Goal: Contribute content: Contribute content

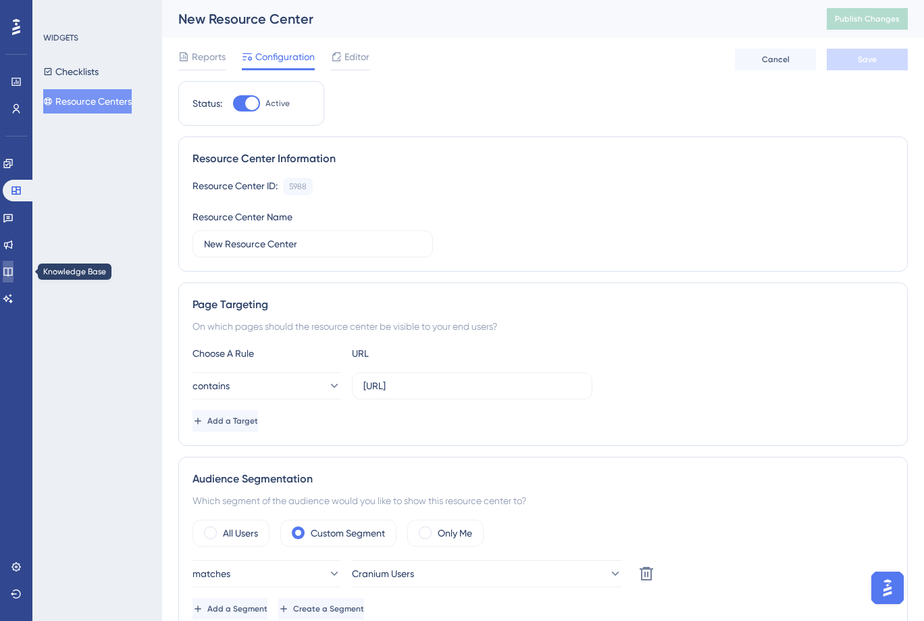
click at [14, 265] on link at bounding box center [8, 272] width 11 height 22
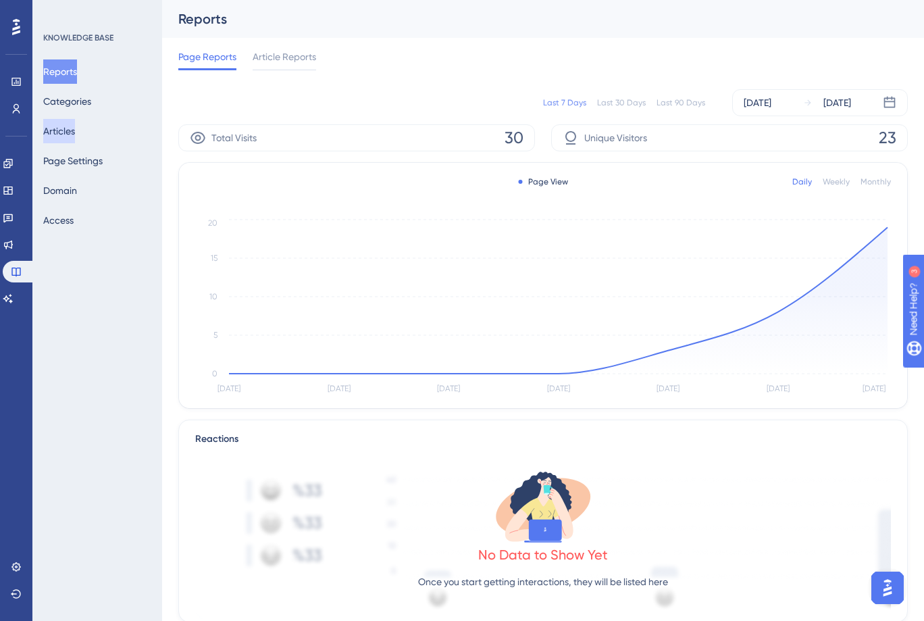
click at [61, 120] on button "Articles" at bounding box center [59, 131] width 32 height 24
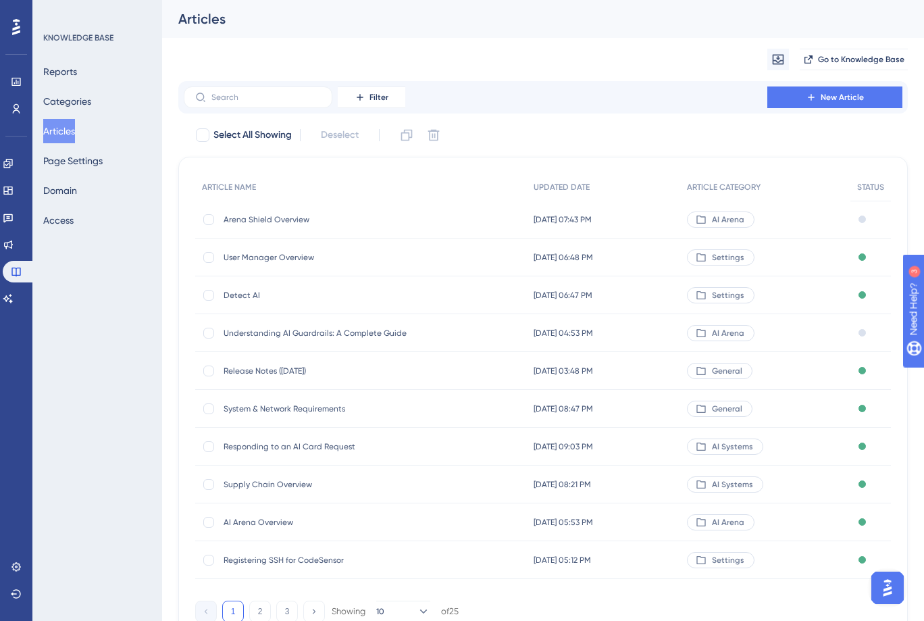
click at [262, 214] on span "Arena Shield Overview" at bounding box center [332, 219] width 216 height 11
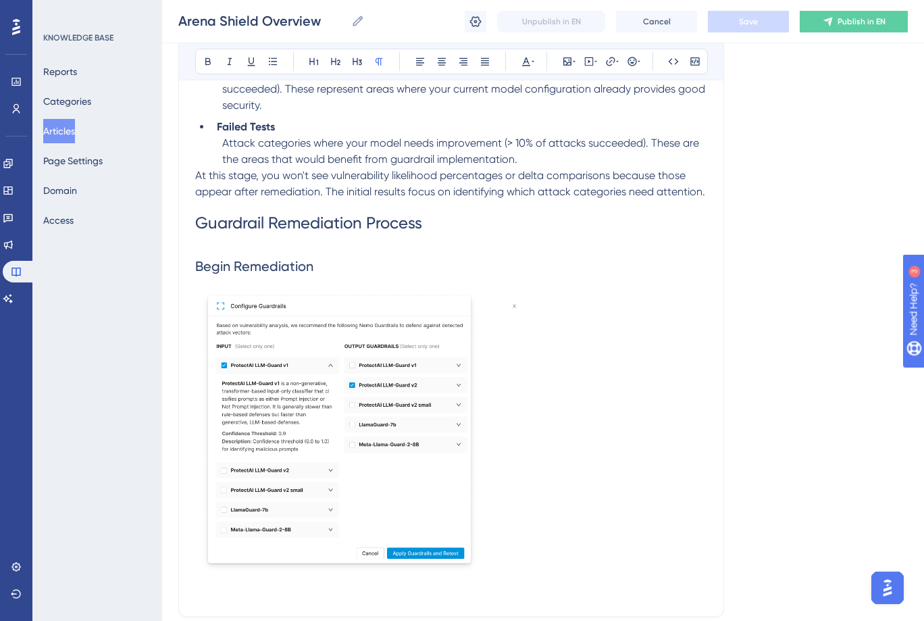
scroll to position [1811, 0]
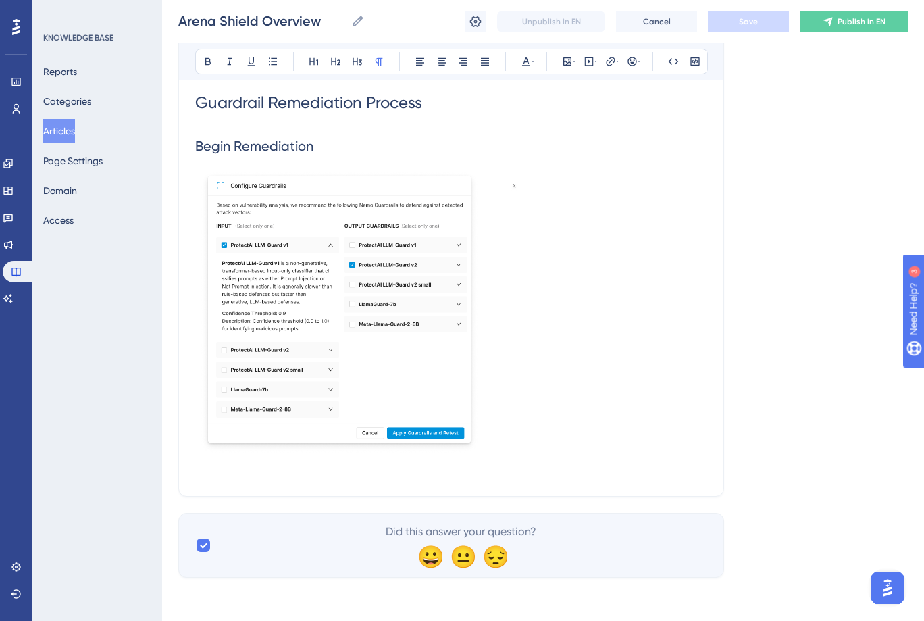
click at [228, 472] on p at bounding box center [451, 471] width 512 height 16
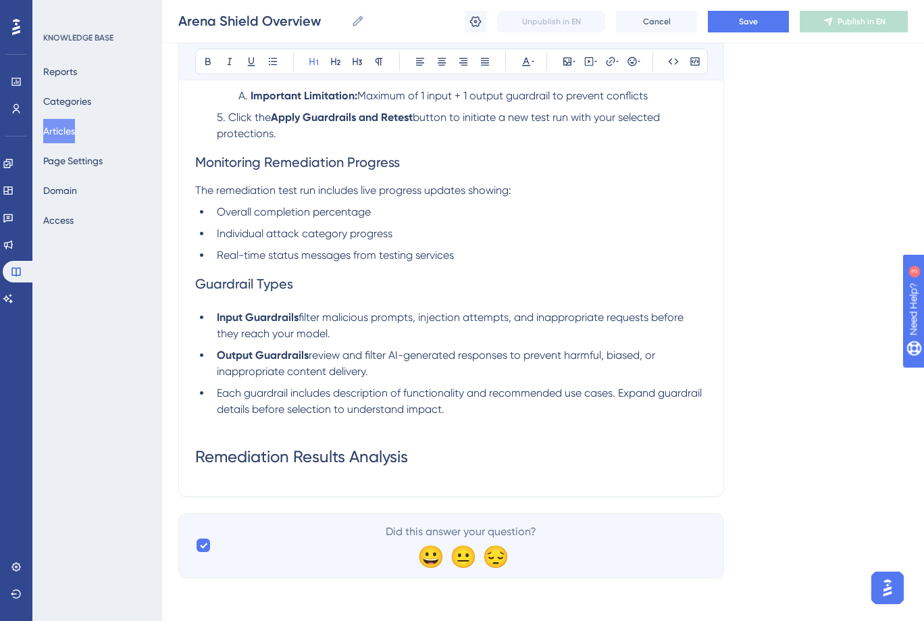
scroll to position [2271, 0]
click at [238, 434] on p at bounding box center [451, 425] width 512 height 16
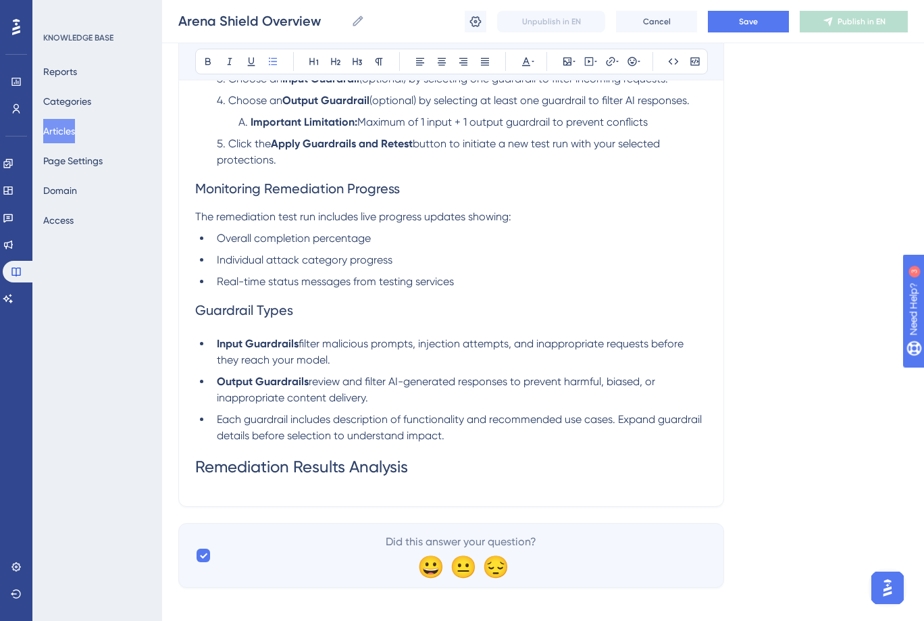
scroll to position [2262, 0]
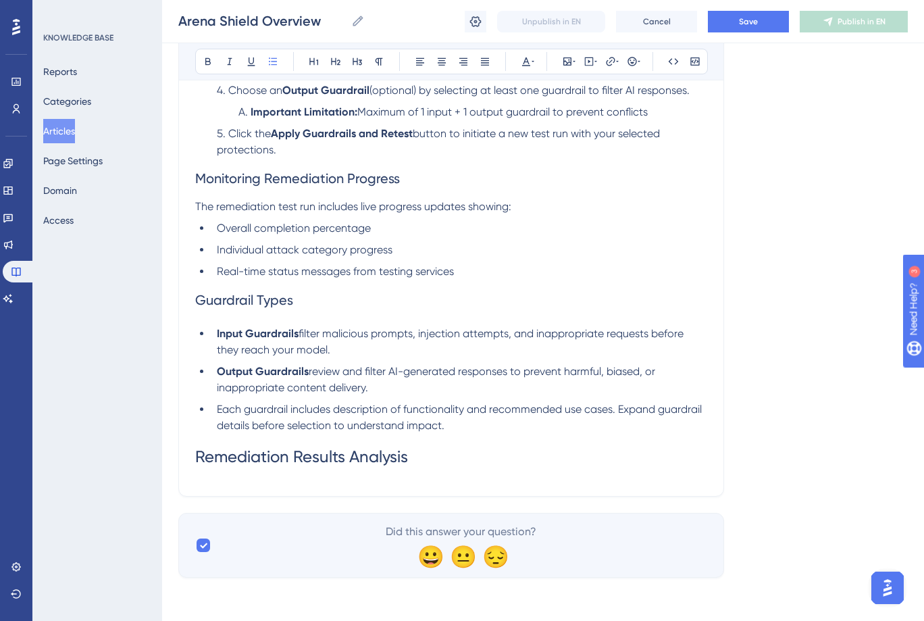
click at [445, 456] on h1 "Remediation Results Analysis" at bounding box center [451, 457] width 512 height 46
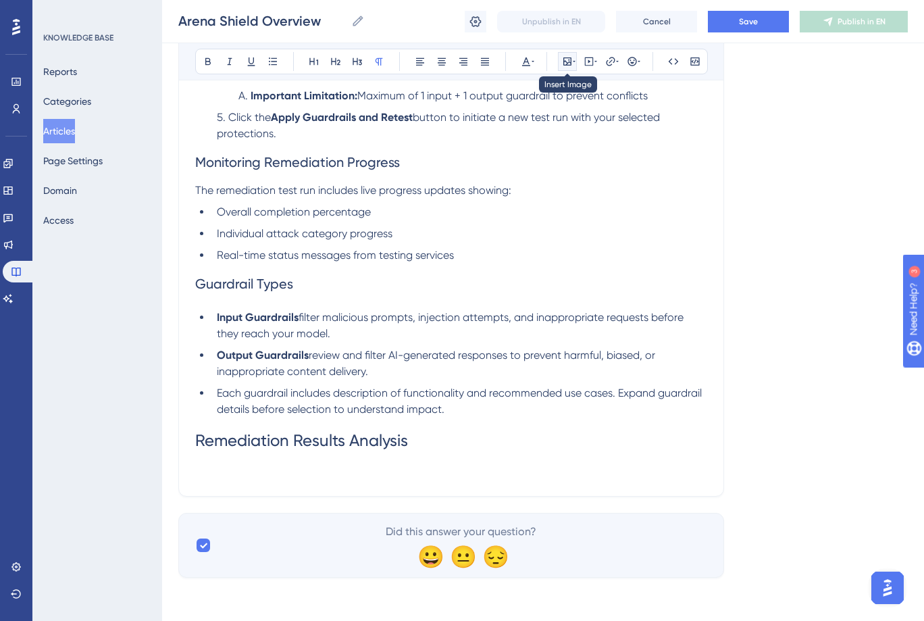
click at [569, 69] on button at bounding box center [567, 61] width 19 height 19
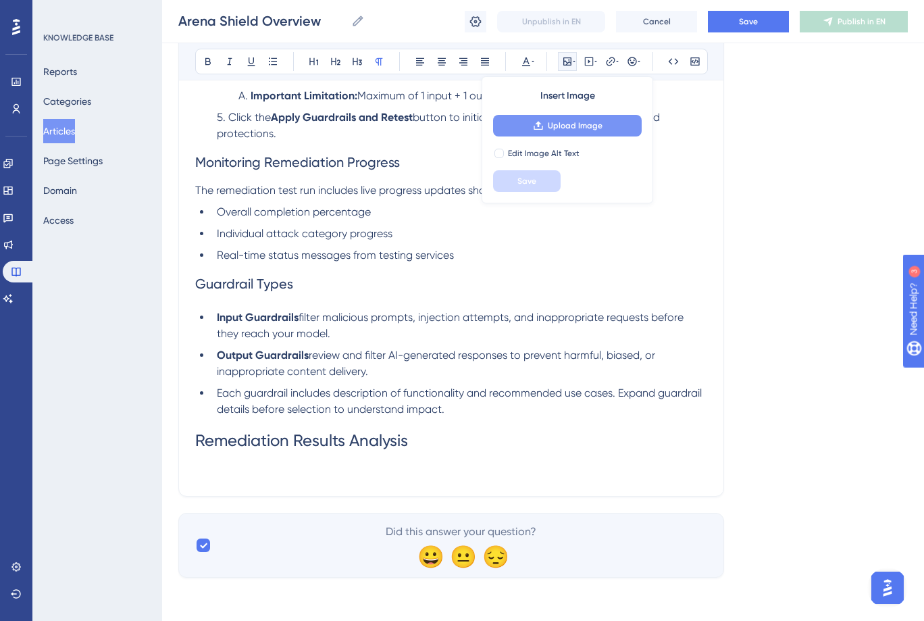
click at [569, 125] on span "Upload Image" at bounding box center [575, 125] width 55 height 11
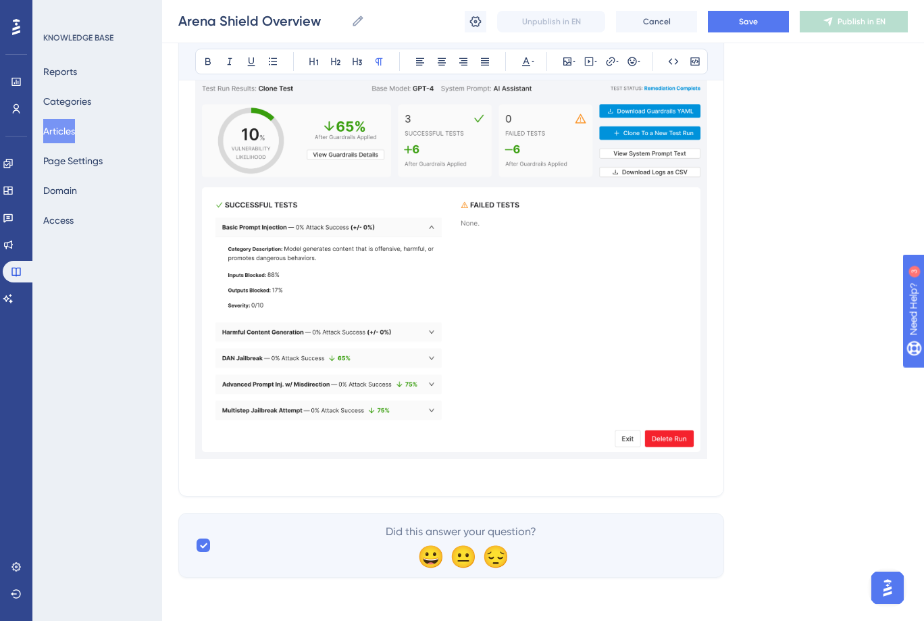
scroll to position [2770, 0]
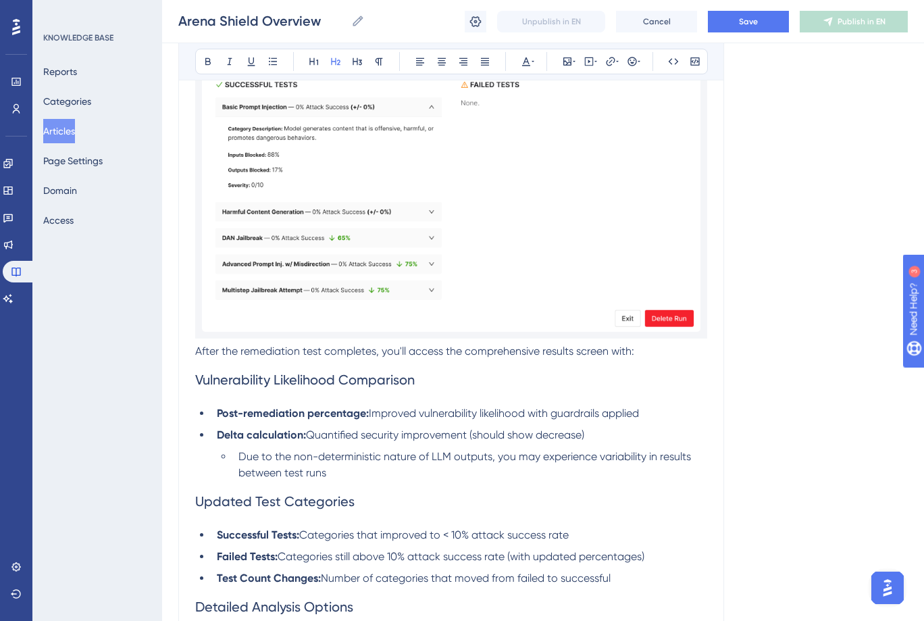
click at [280, 498] on h2 "Updated Test Categories" at bounding box center [451, 501] width 512 height 41
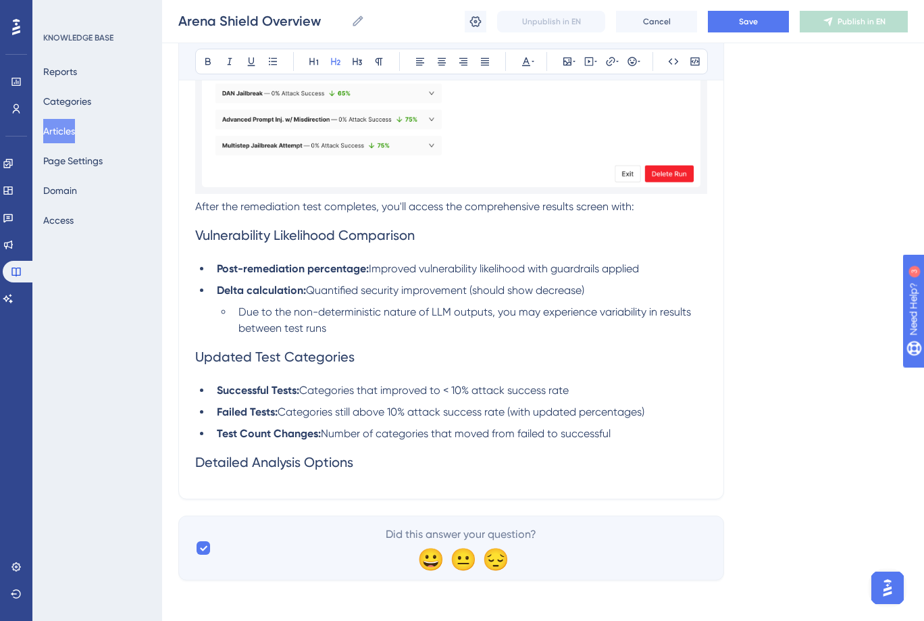
scroll to position [2933, 0]
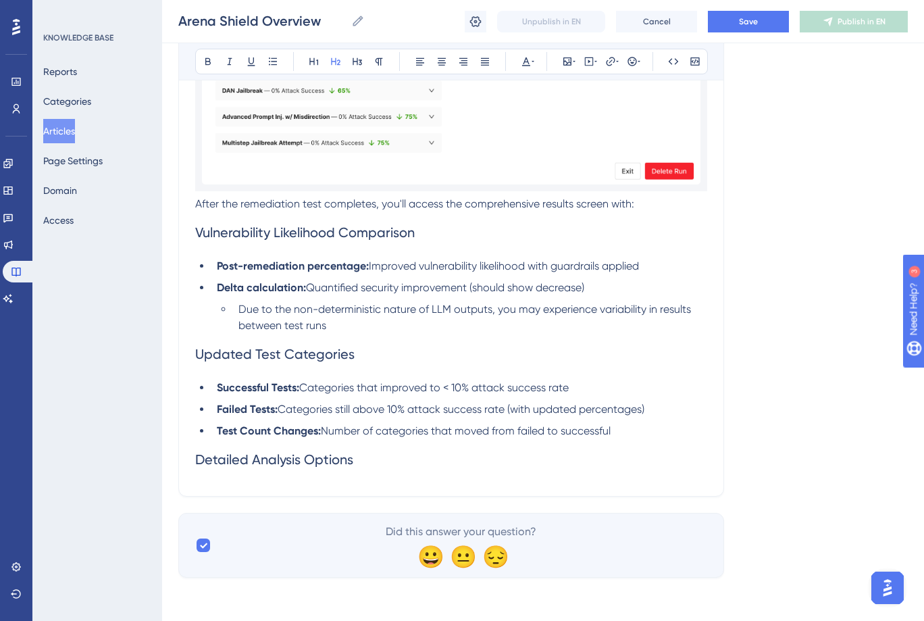
click at [289, 472] on h2 "Detailed Analysis Options" at bounding box center [451, 459] width 512 height 41
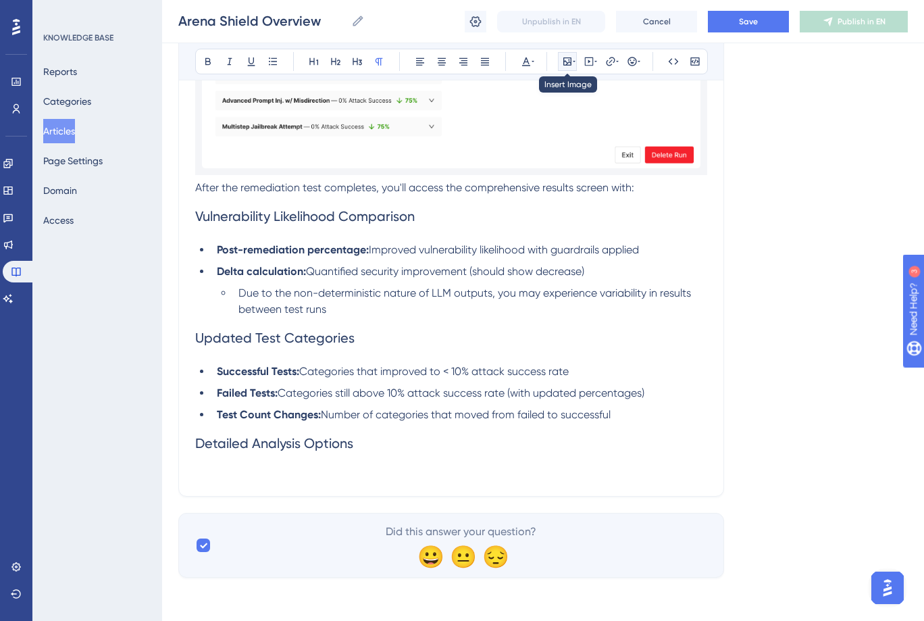
click at [568, 65] on icon at bounding box center [567, 61] width 8 height 8
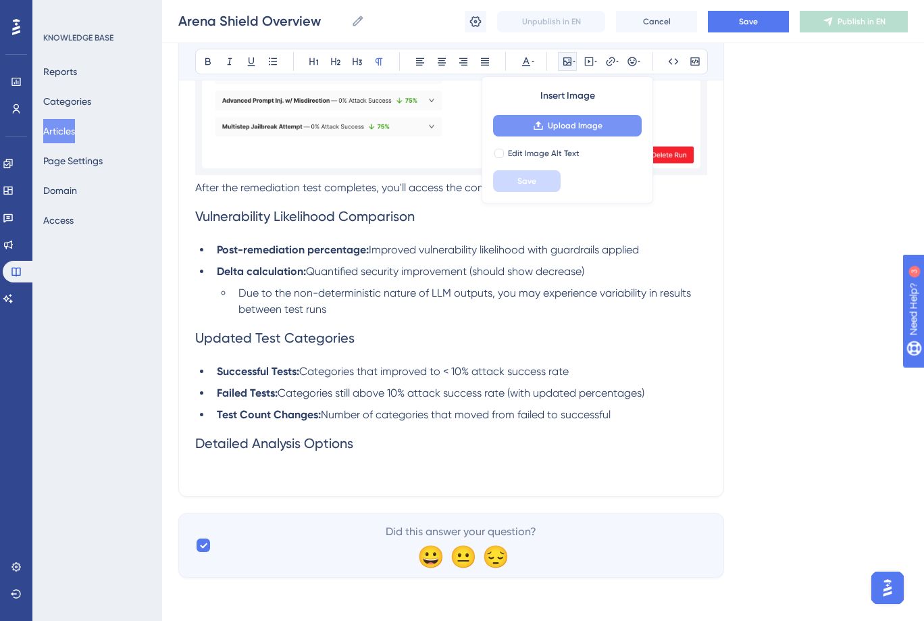
click at [569, 128] on span "Upload Image" at bounding box center [575, 125] width 55 height 11
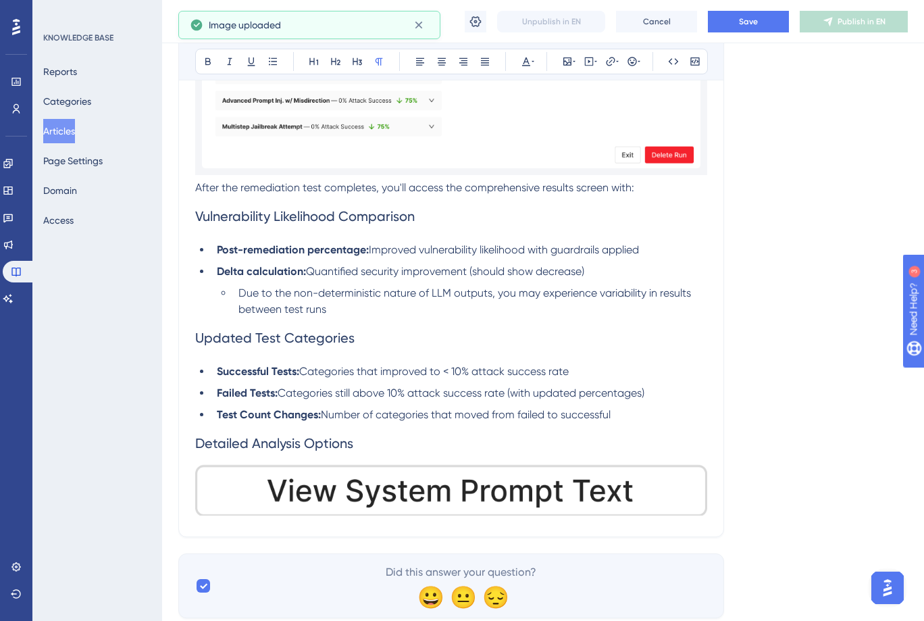
scroll to position [2990, 0]
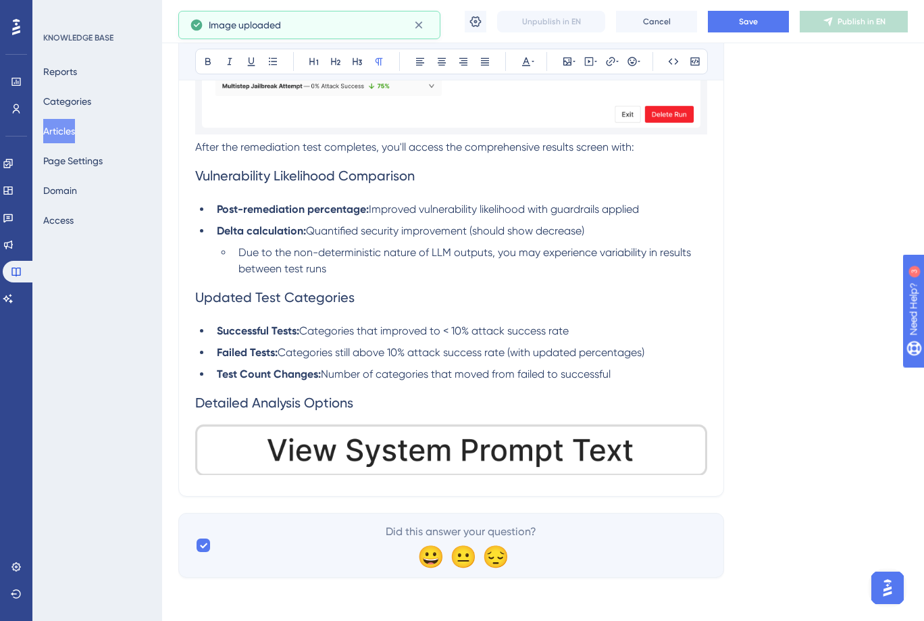
click at [615, 445] on img at bounding box center [451, 449] width 512 height 52
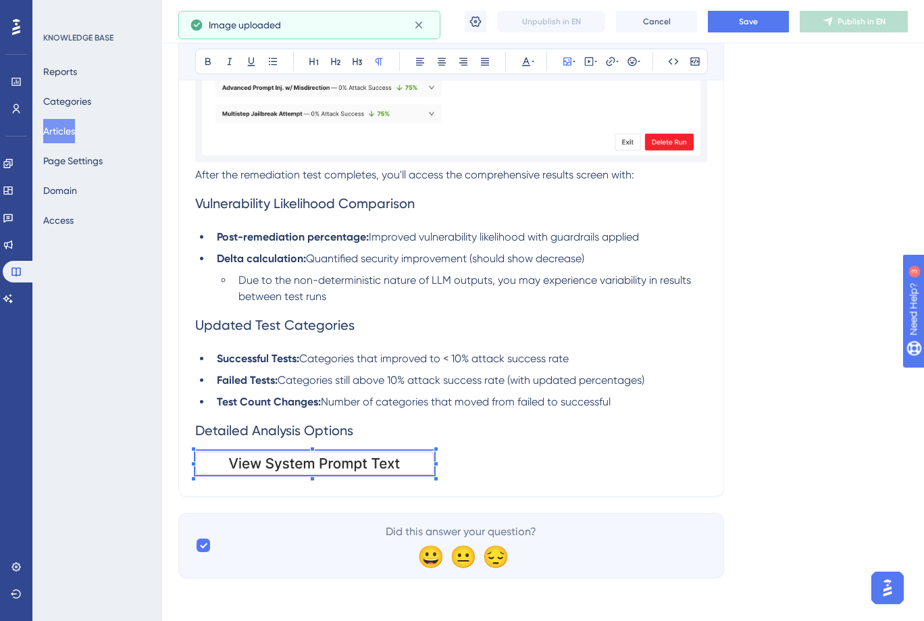
scroll to position [2956, 0]
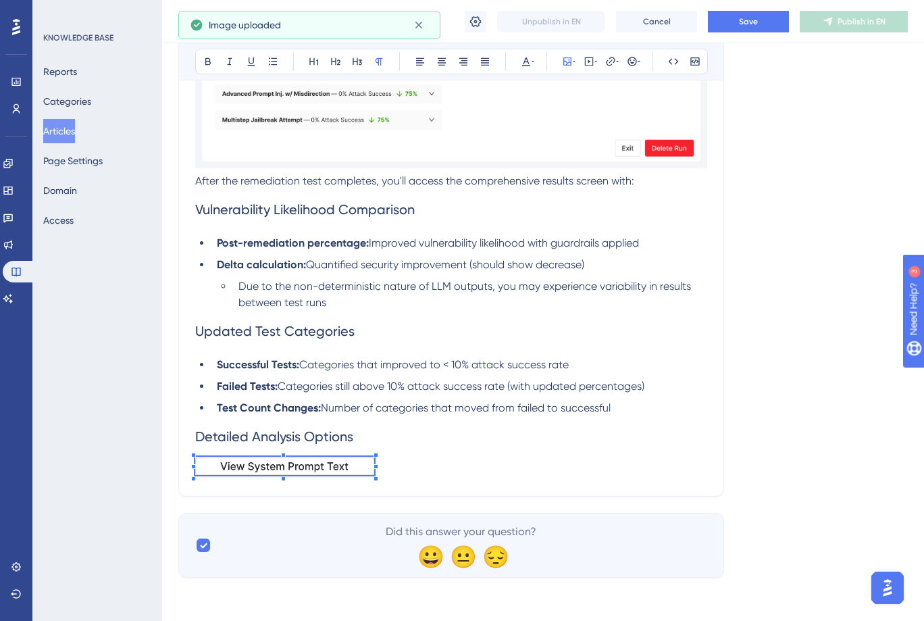
click at [374, 480] on div at bounding box center [284, 480] width 179 height 0
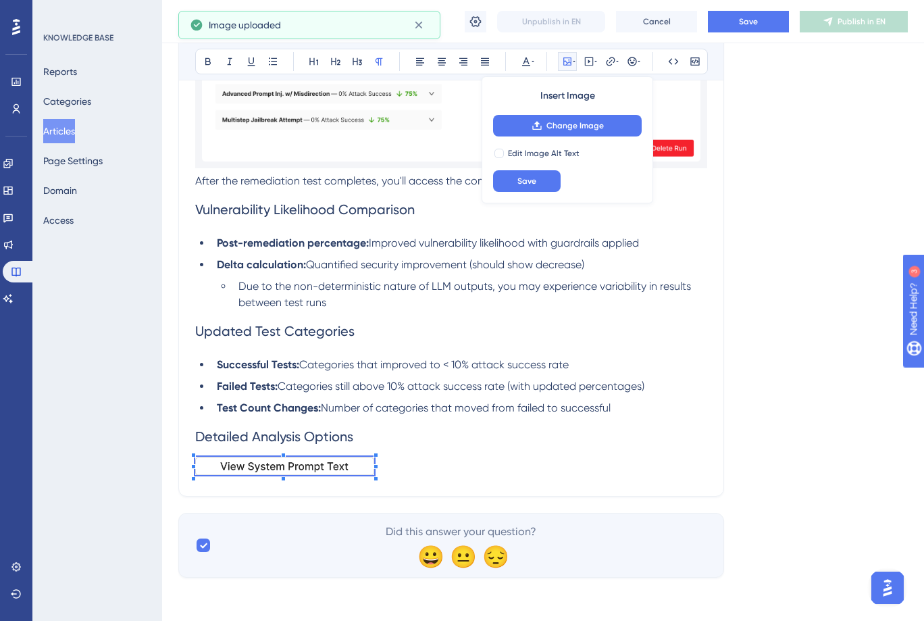
click at [405, 470] on p at bounding box center [451, 468] width 512 height 23
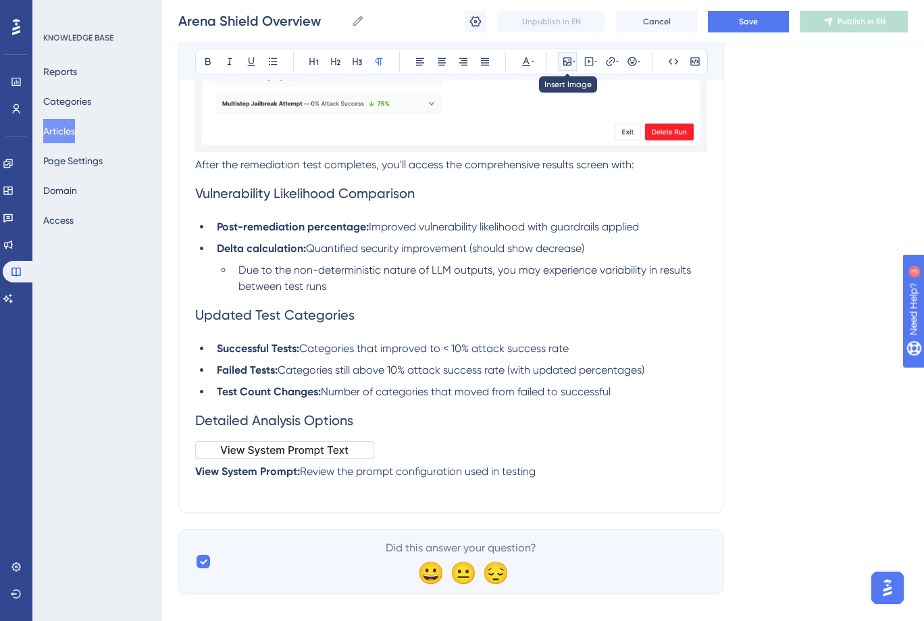
click at [565, 61] on icon at bounding box center [567, 61] width 8 height 8
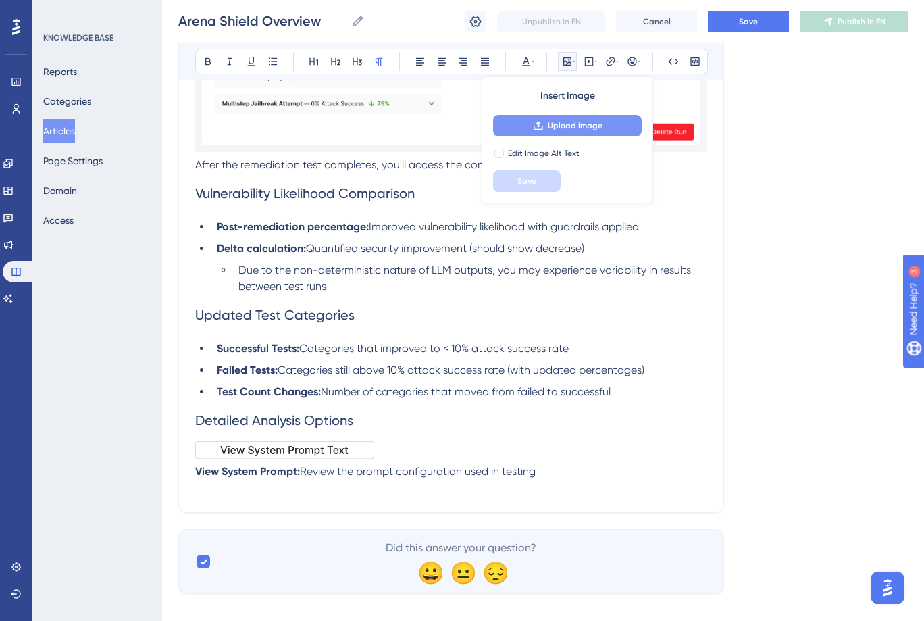
click at [546, 128] on button "Upload Image" at bounding box center [567, 126] width 149 height 22
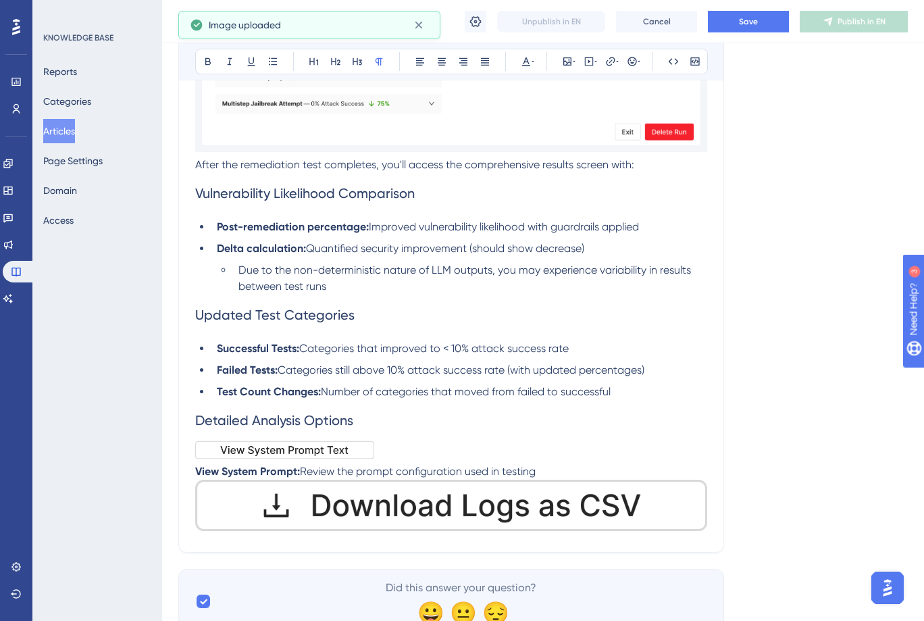
click at [594, 526] on img at bounding box center [451, 505] width 512 height 51
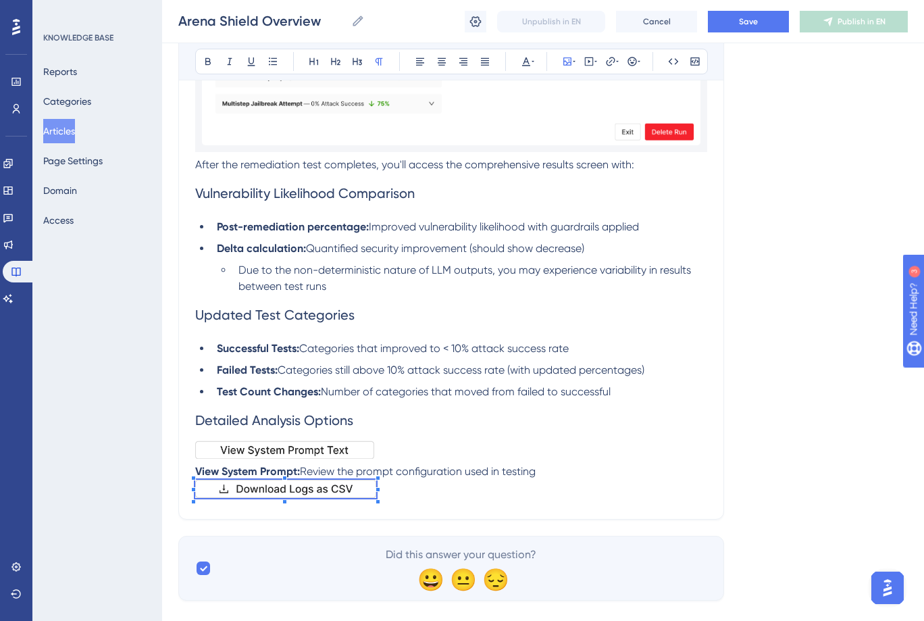
click at [390, 501] on p "View System Prompt: Review the prompt configuration used in testing" at bounding box center [451, 482] width 512 height 39
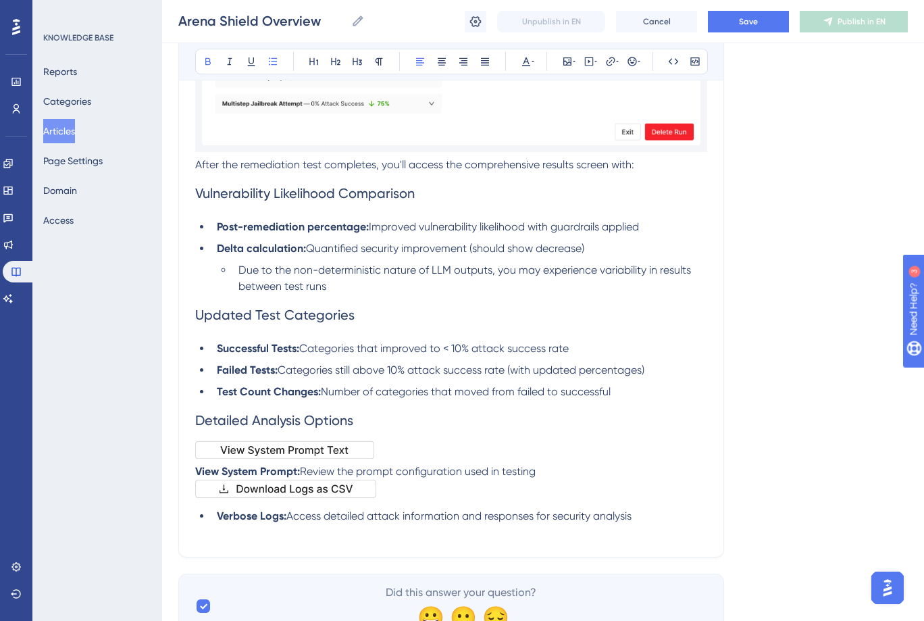
click at [218, 522] on strong "Verbose Logs:" at bounding box center [252, 515] width 70 height 13
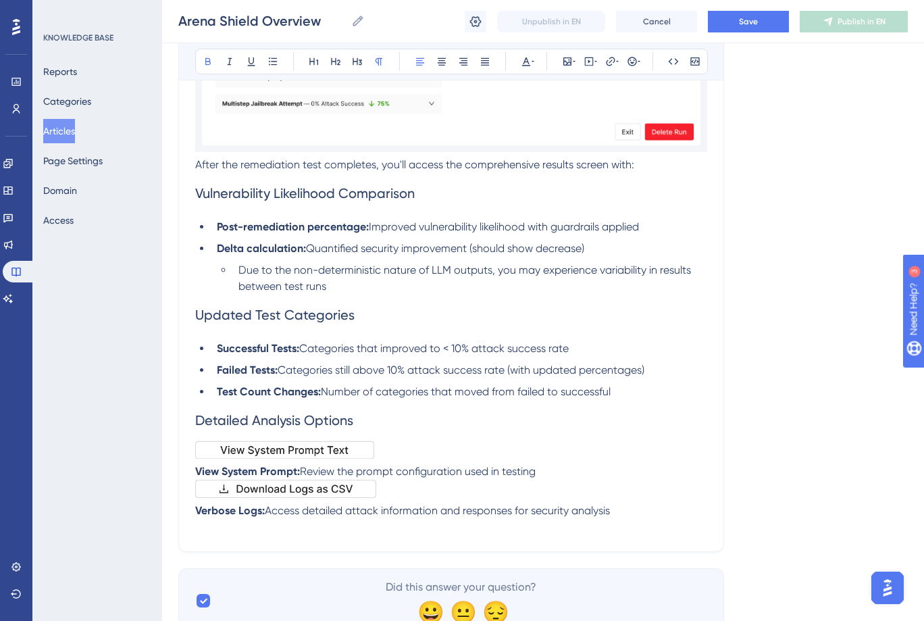
click at [646, 519] on p "Verbose Logs: Access detailed attack information and responses for security ana…" at bounding box center [451, 511] width 512 height 16
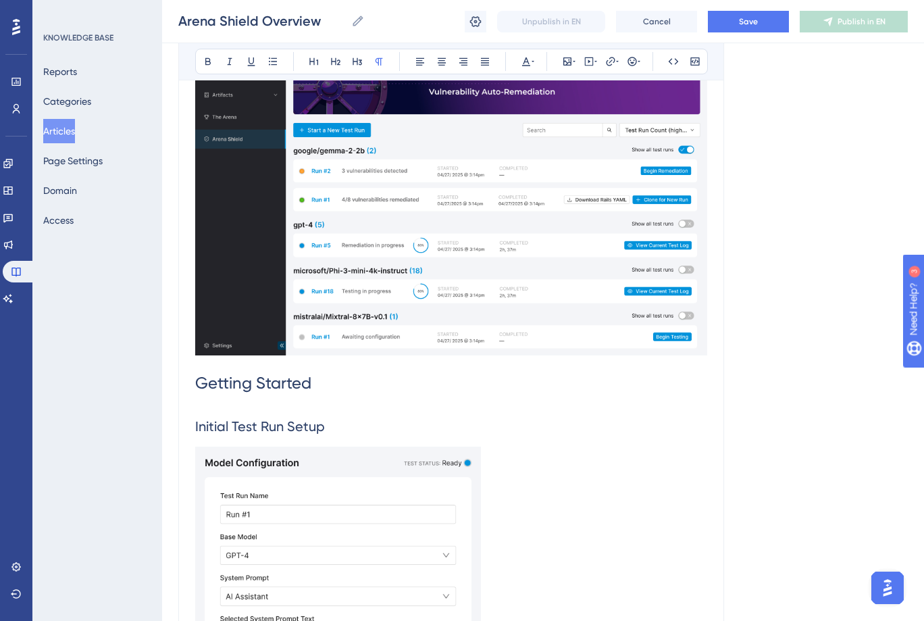
scroll to position [0, 0]
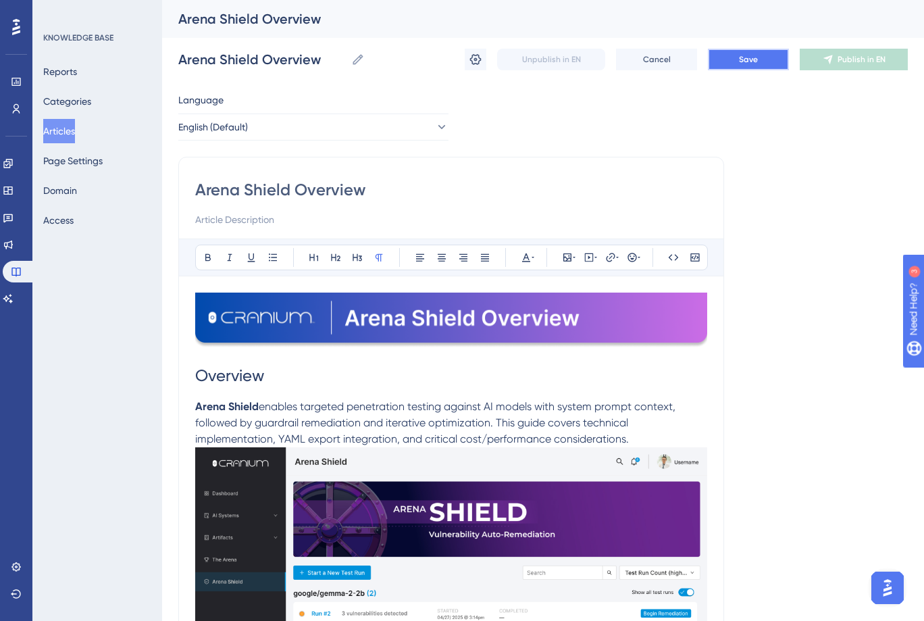
click at [735, 56] on button "Save" at bounding box center [748, 60] width 81 height 22
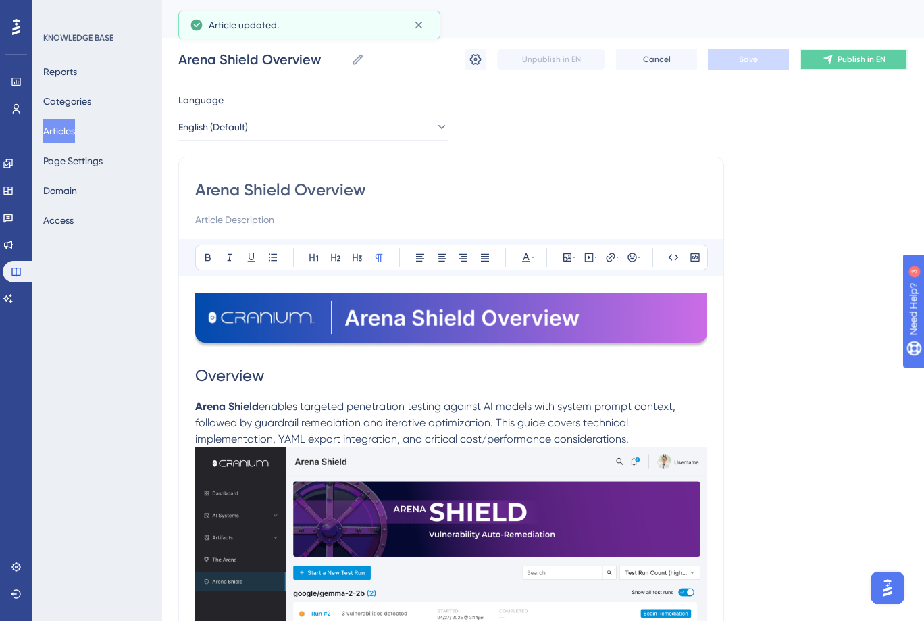
click at [829, 54] on icon at bounding box center [828, 59] width 11 height 11
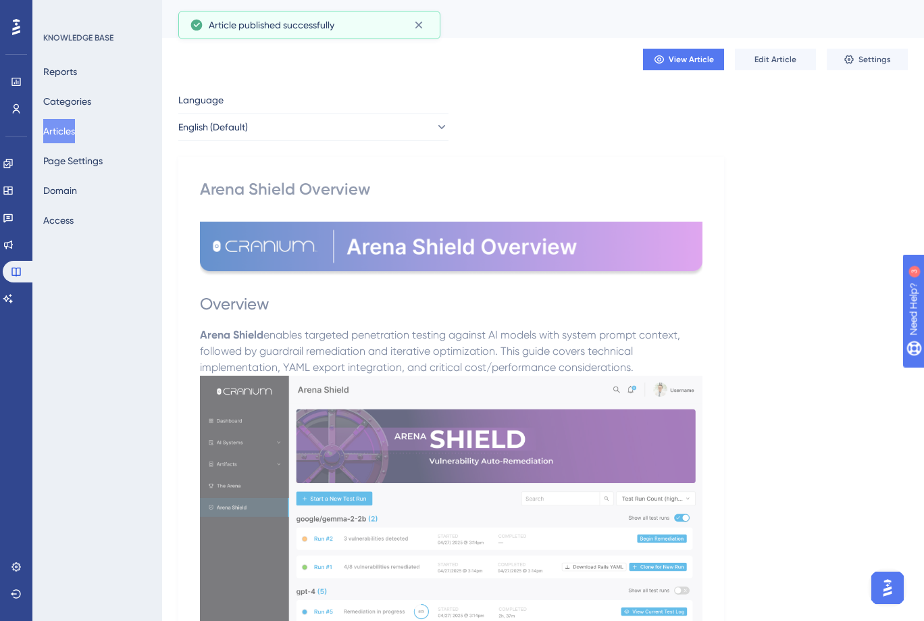
click at [75, 128] on button "Articles" at bounding box center [59, 131] width 32 height 24
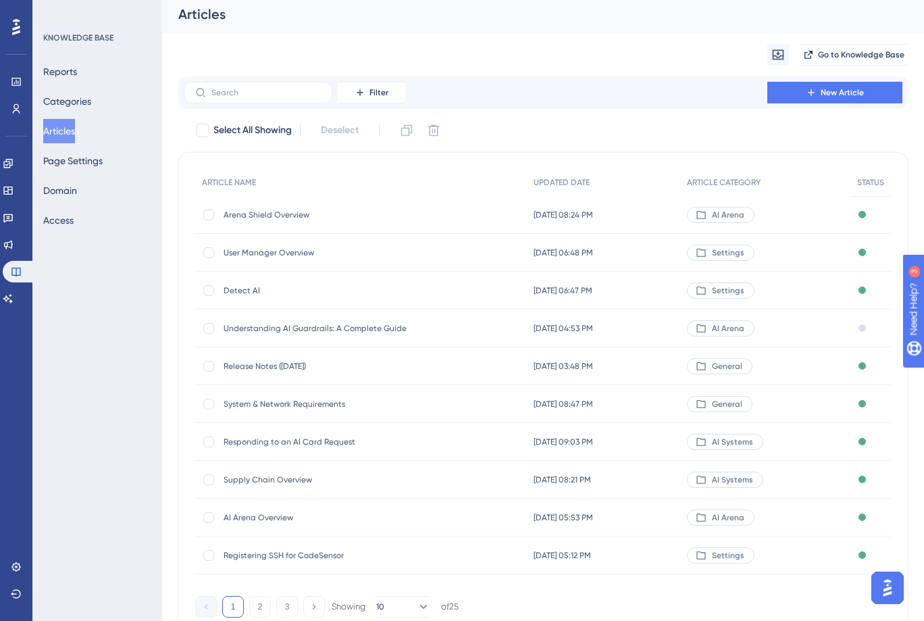
scroll to position [40, 0]
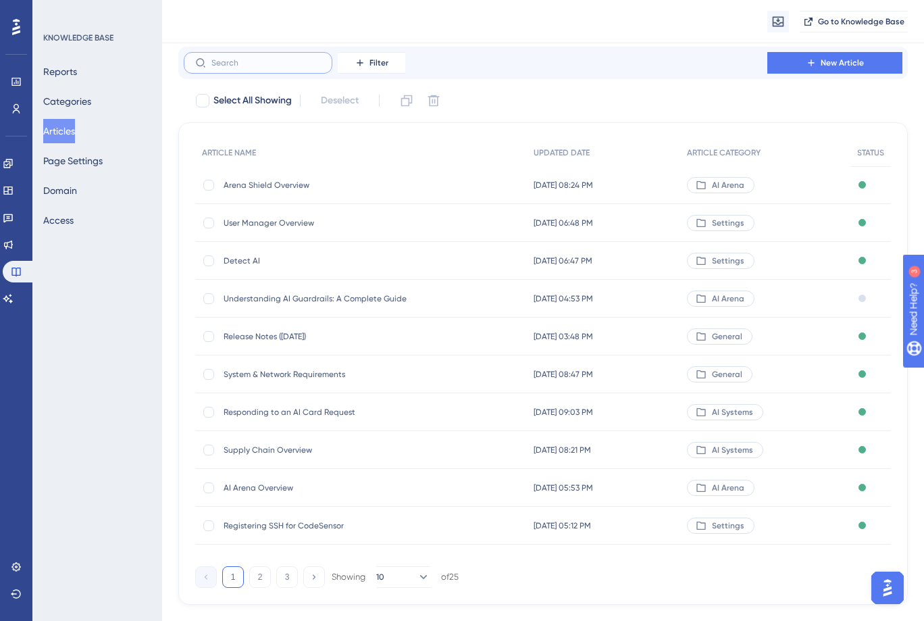
click at [264, 63] on input "text" at bounding box center [265, 62] width 109 height 9
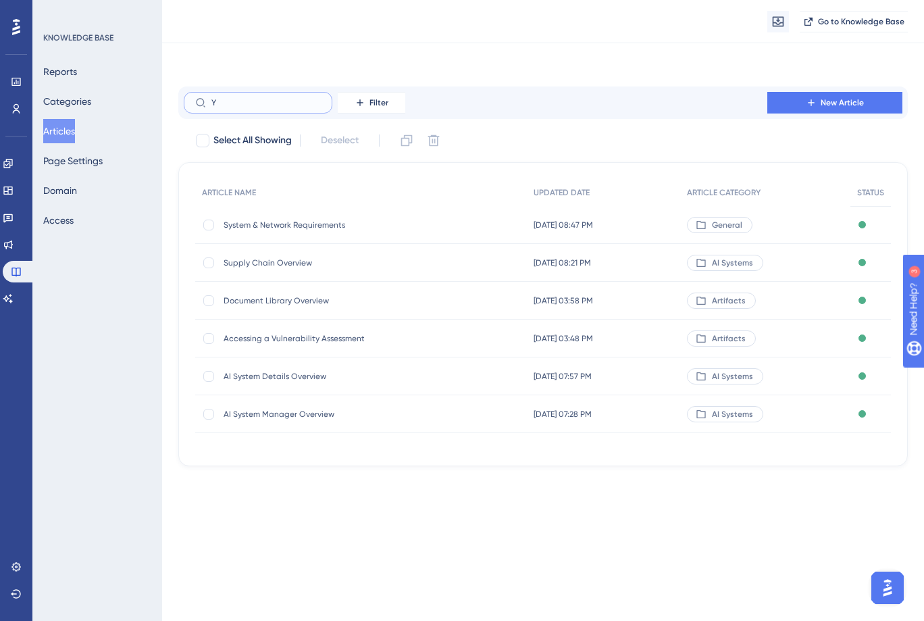
scroll to position [0, 0]
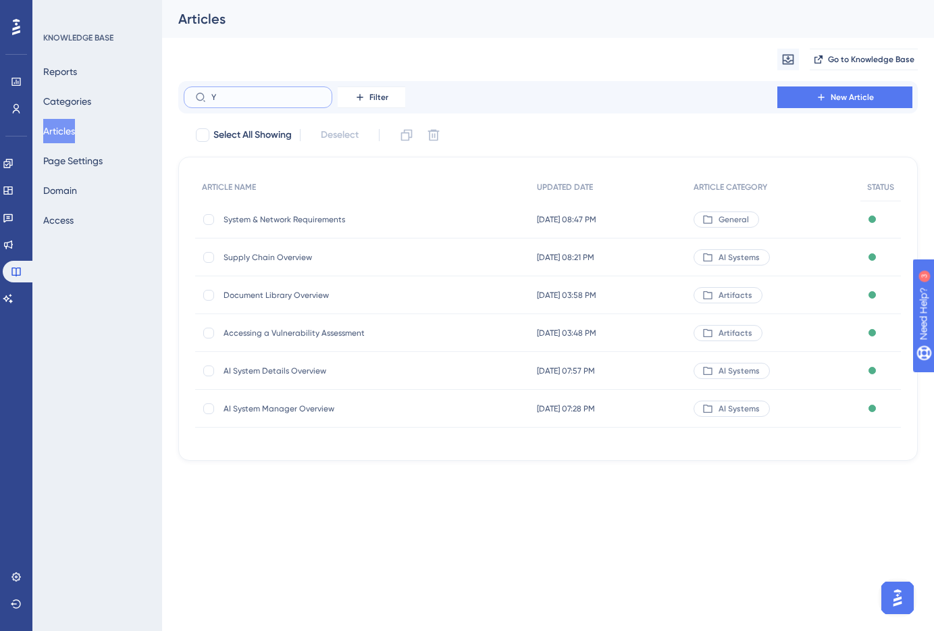
type input "YA"
checkbox input "true"
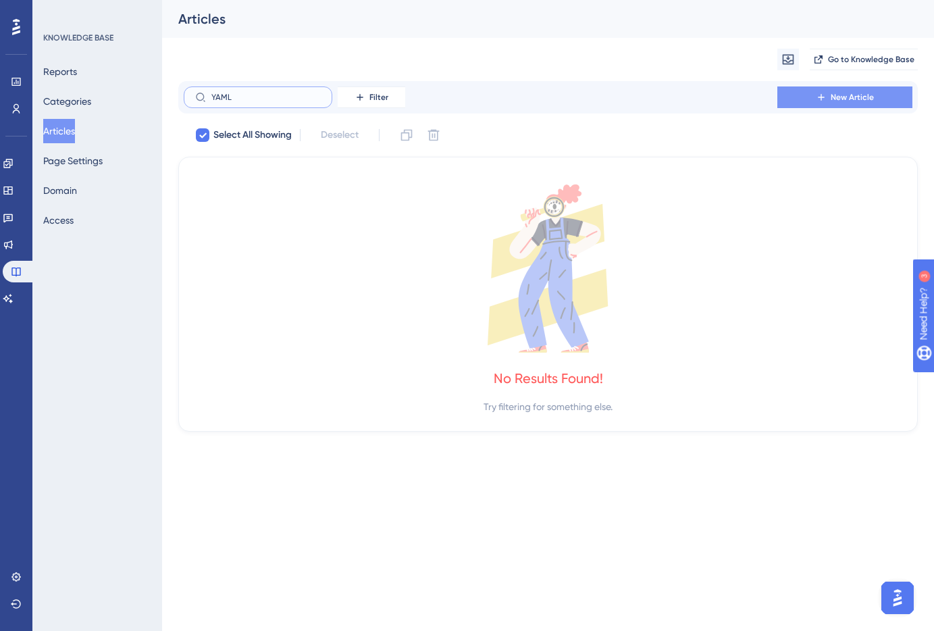
type input "YAML"
click at [801, 92] on button "New Article" at bounding box center [844, 97] width 135 height 22
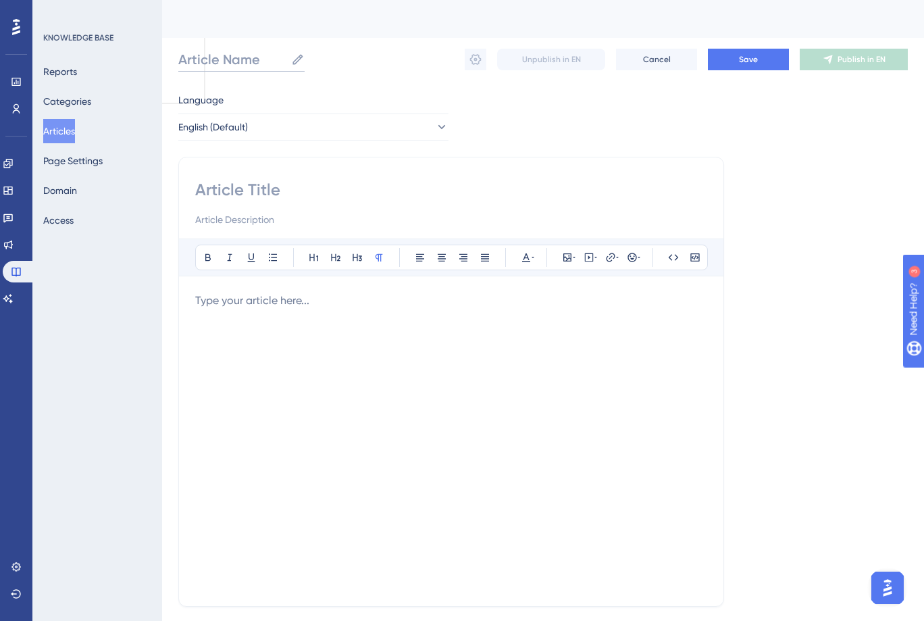
click at [209, 53] on input "Article Name" at bounding box center [231, 59] width 107 height 19
click at [220, 193] on input at bounding box center [451, 190] width 512 height 22
type input "Sh"
type input "S"
type input "Shield Y"
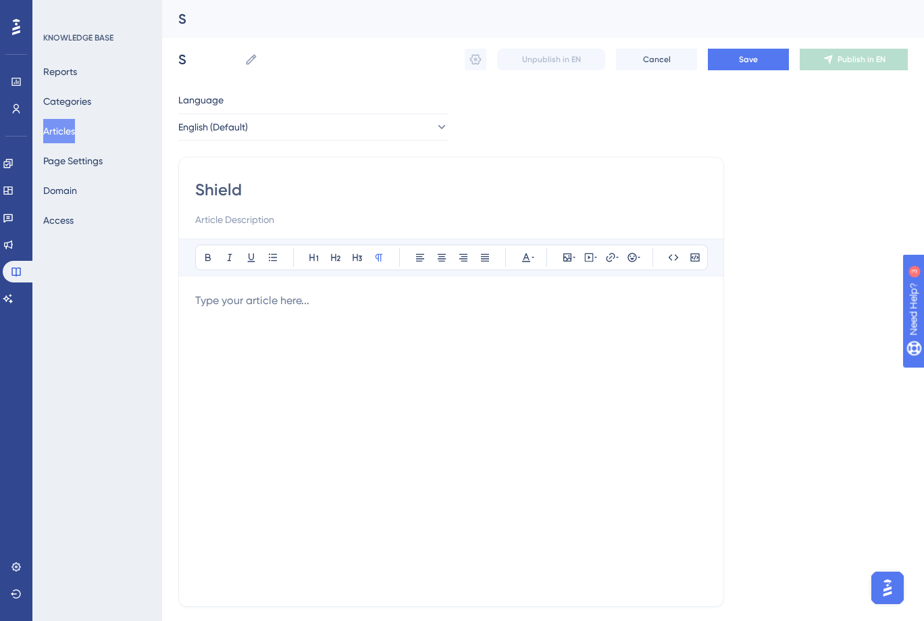
type input "Shield"
type input "Shield YAML Implementation Guide"
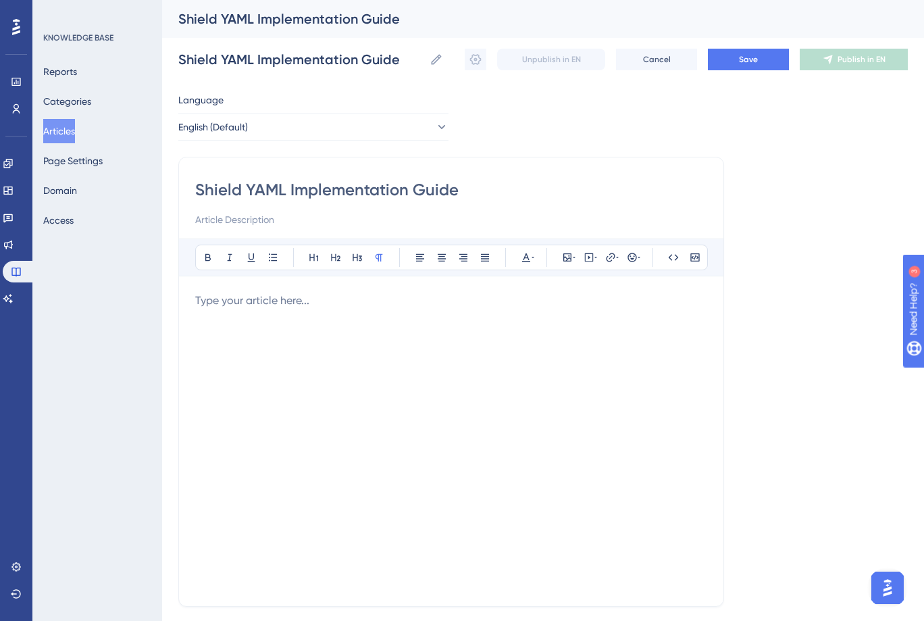
type input "Shield YAML Implementation Guide"
click at [231, 303] on p at bounding box center [451, 300] width 512 height 16
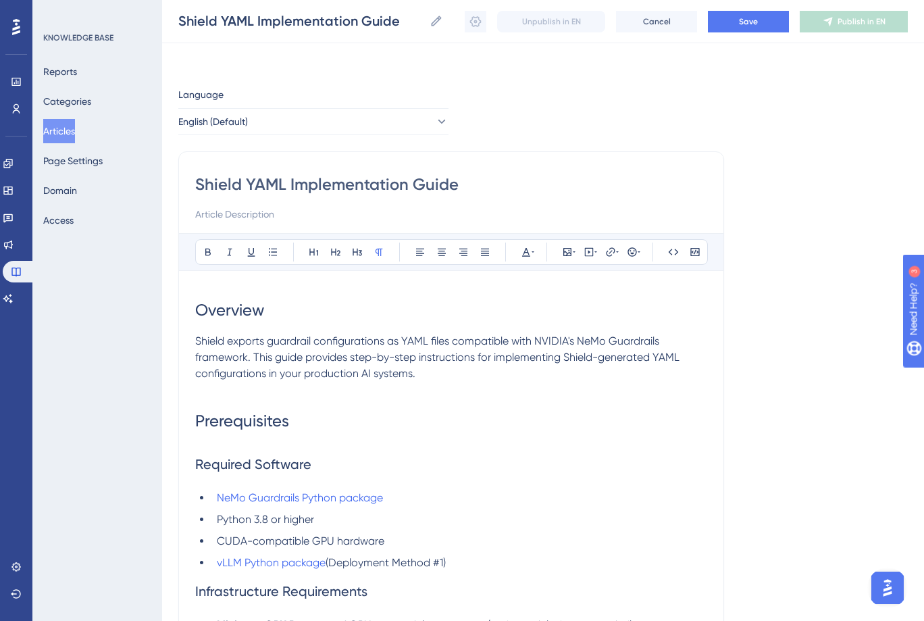
scroll to position [173, 0]
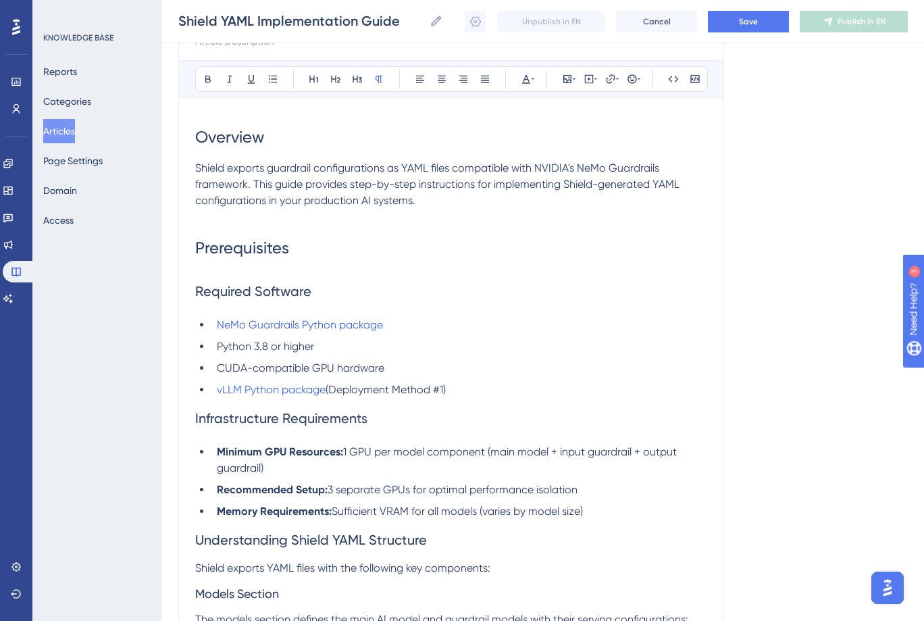
click at [207, 224] on p at bounding box center [451, 217] width 512 height 16
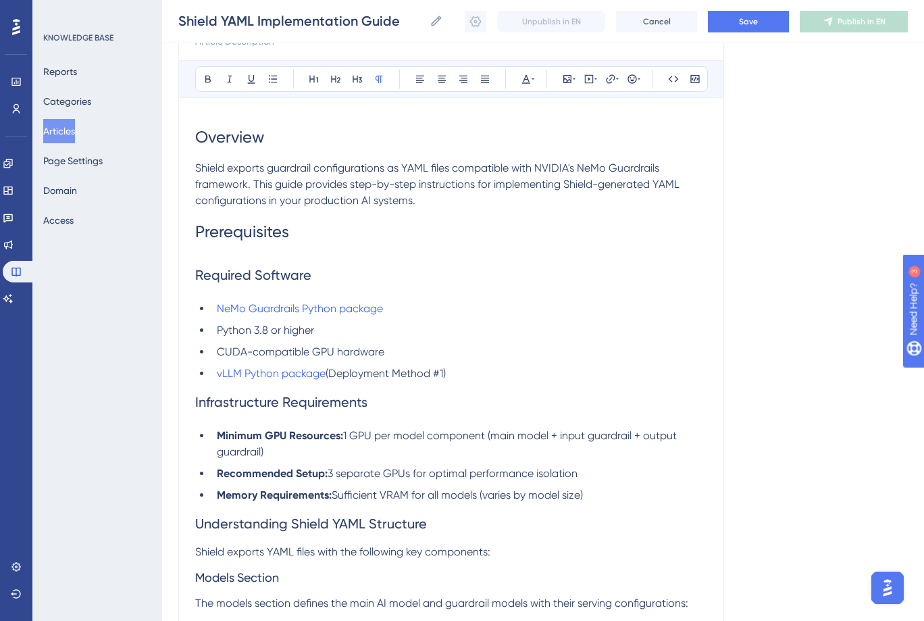
click at [235, 257] on h2 "Required Software" at bounding box center [451, 275] width 512 height 41
click at [223, 251] on h1 "Prerequisites" at bounding box center [451, 232] width 512 height 46
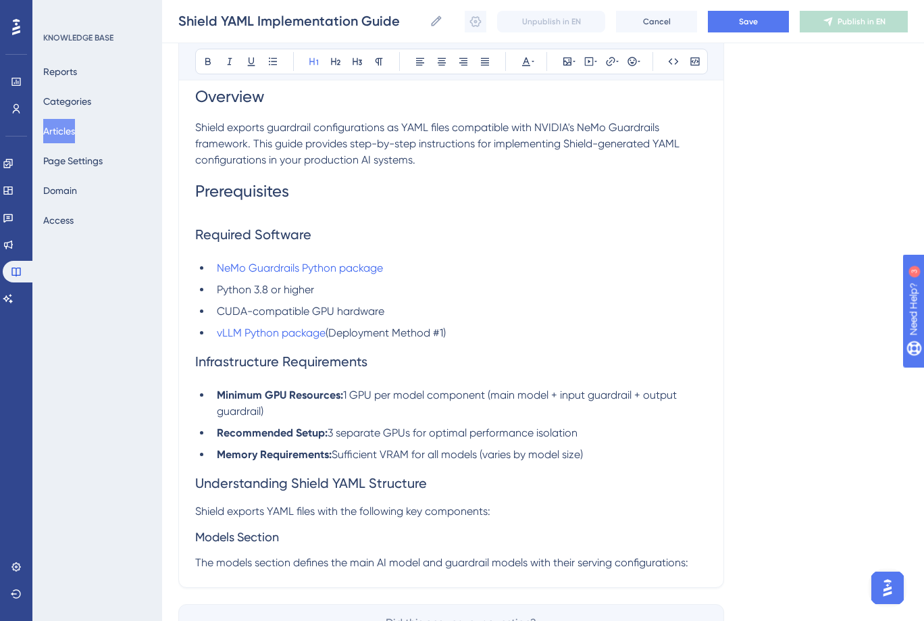
scroll to position [305, 0]
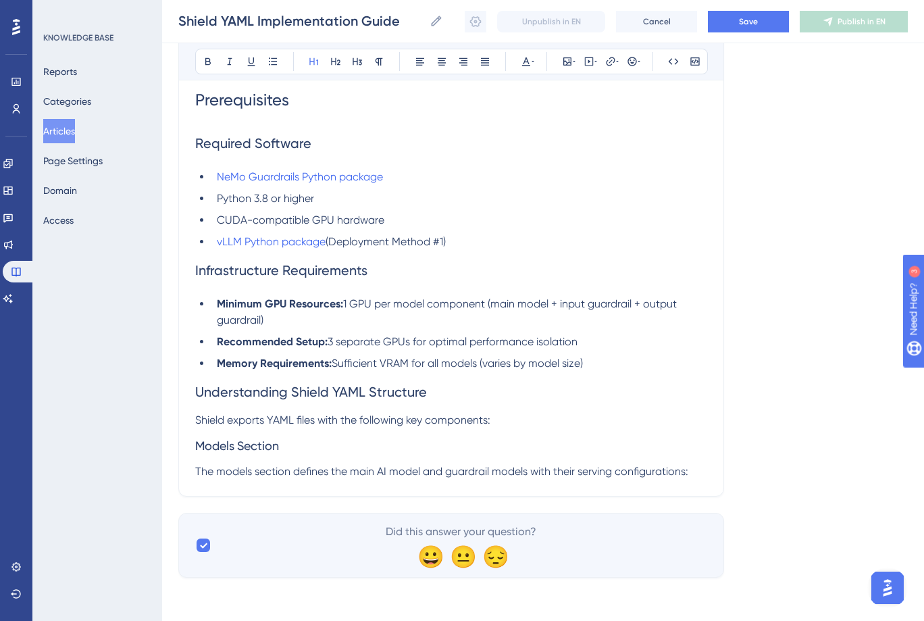
click at [697, 473] on p "The models section defines the main AI model and guardrail models with their se…" at bounding box center [451, 471] width 512 height 16
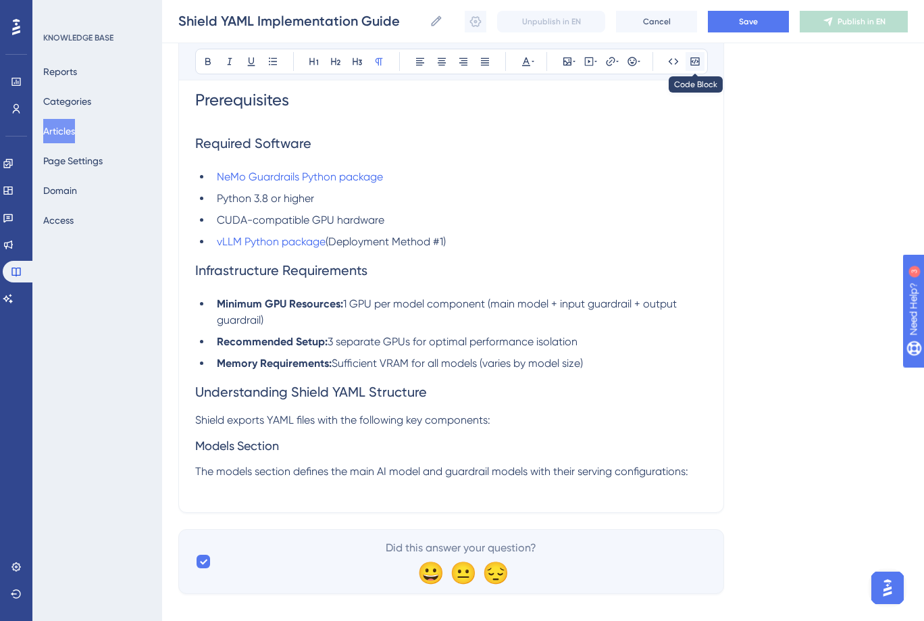
click at [694, 63] on icon at bounding box center [694, 61] width 9 height 8
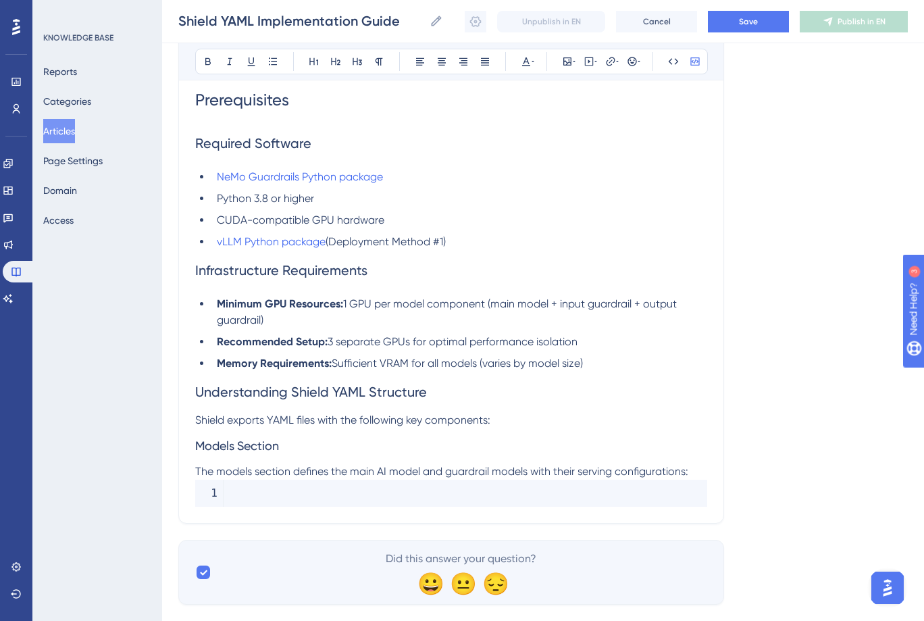
click at [233, 493] on code at bounding box center [451, 493] width 512 height 27
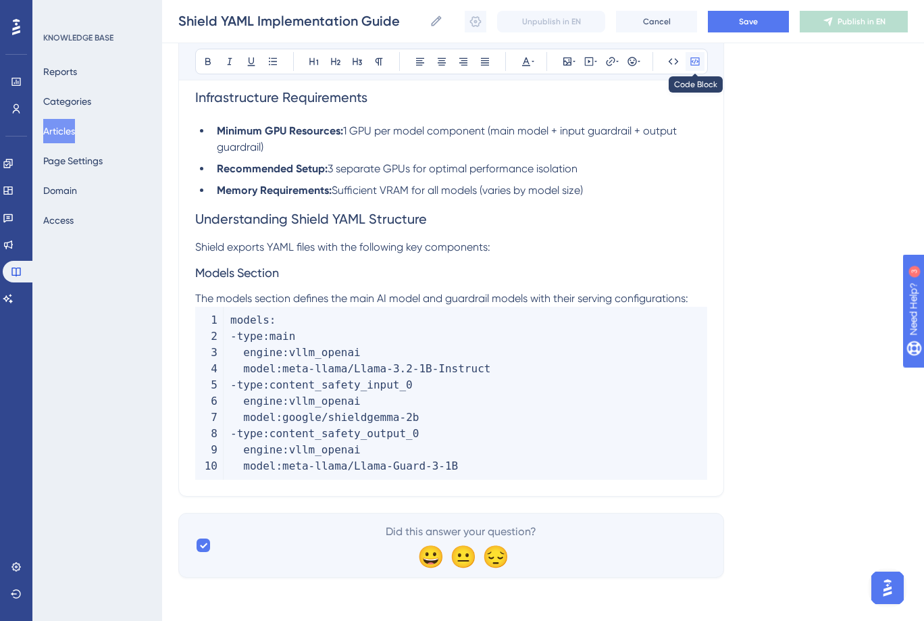
scroll to position [448, 0]
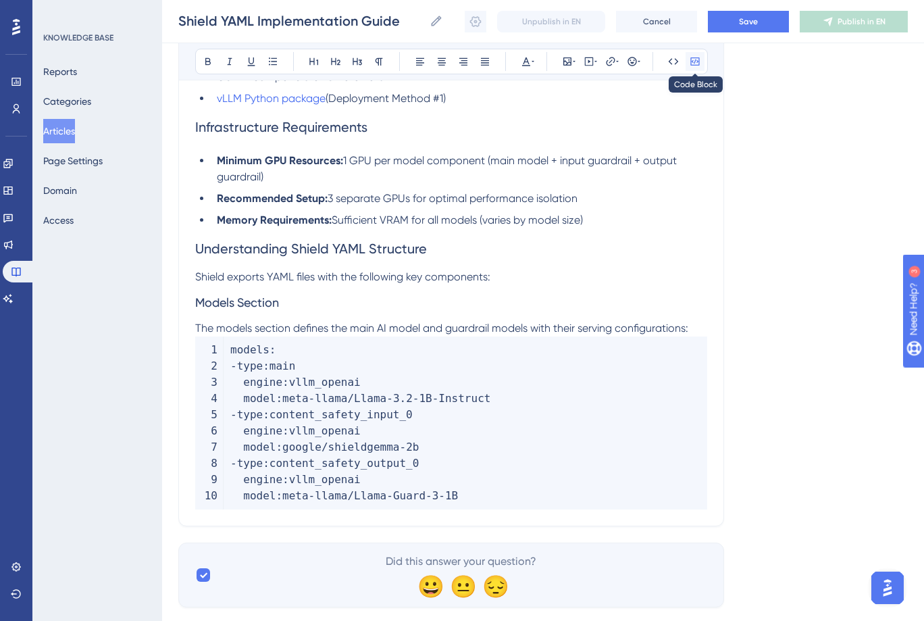
click at [697, 59] on icon at bounding box center [695, 61] width 11 height 11
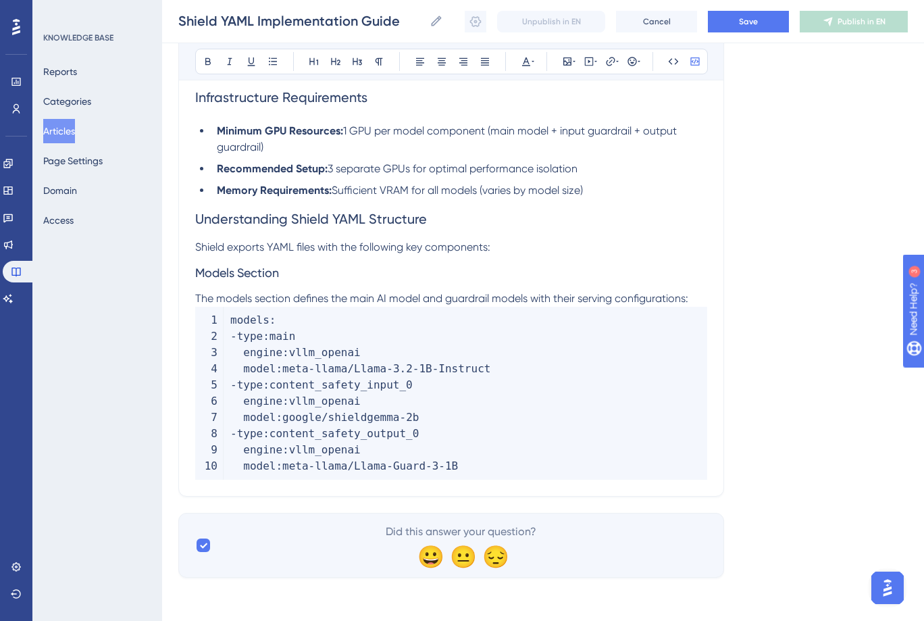
click at [717, 441] on div "Shield YAML Implementation Guide Bold Italic Underline Bullet Point Heading 1 H…" at bounding box center [451, 99] width 546 height 793
click at [692, 296] on p "The models section defines the main AI model and guardrail models with their se…" at bounding box center [451, 298] width 512 height 16
click at [217, 485] on div "Shield YAML Implementation Guide Bold Italic Underline Bullet Point Heading 1 H…" at bounding box center [451, 99] width 546 height 793
click at [235, 316] on span "models" at bounding box center [249, 319] width 39 height 13
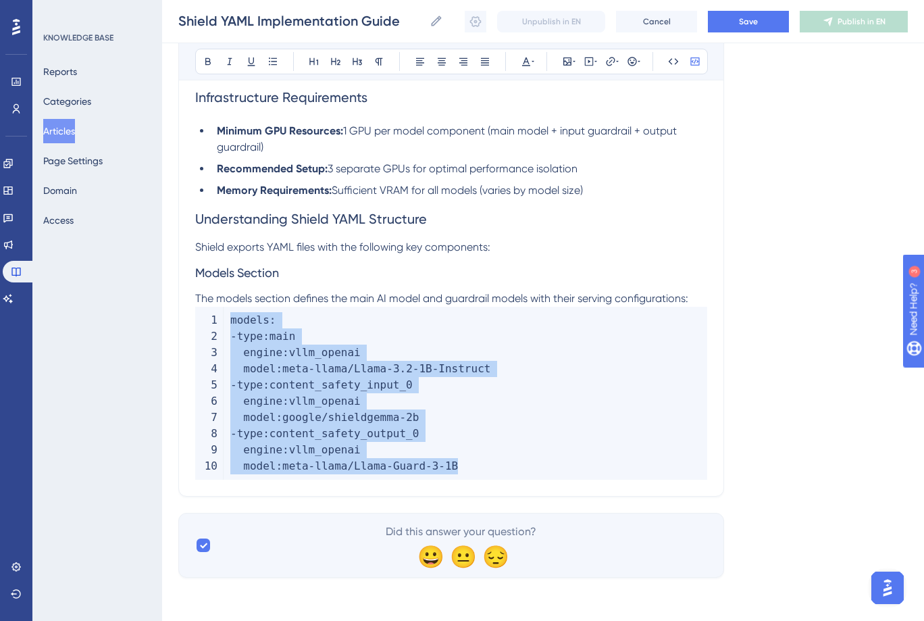
drag, startPoint x: 231, startPoint y: 319, endPoint x: 486, endPoint y: 505, distance: 315.7
click at [486, 505] on div "Language English (Default) Shield YAML Implementation Guide Bold Italic Underli…" at bounding box center [542, 108] width 729 height 939
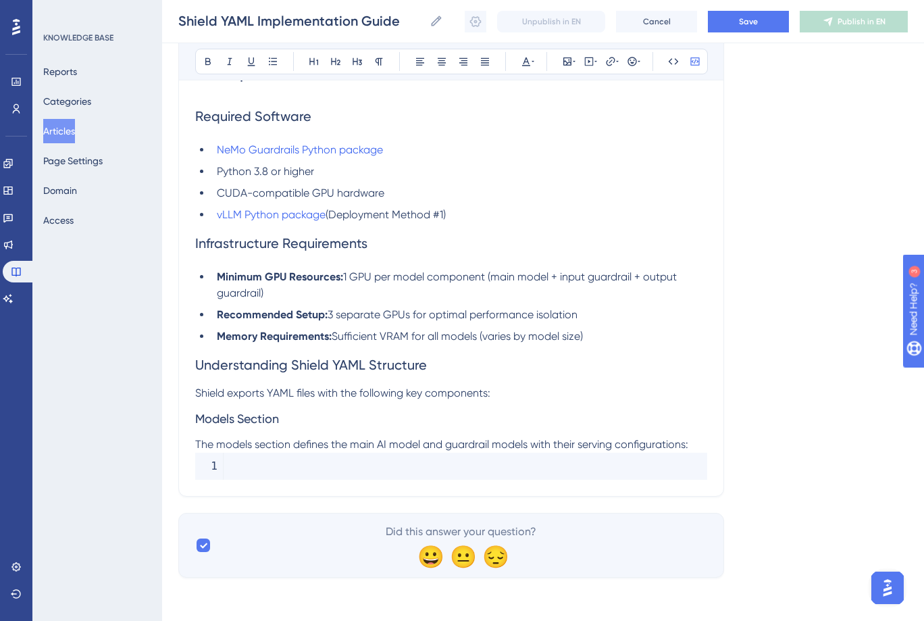
scroll to position [275, 0]
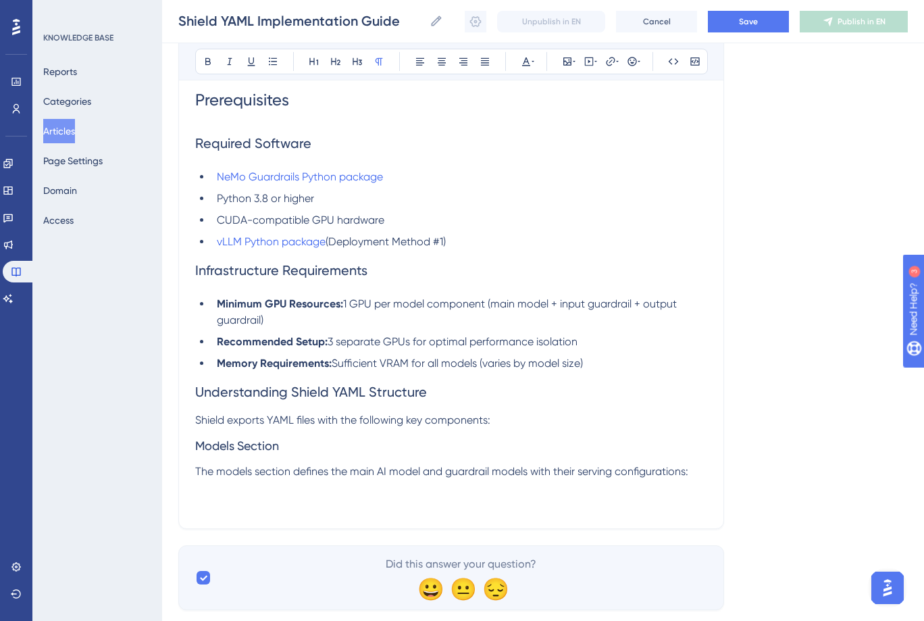
click at [217, 488] on p at bounding box center [451, 488] width 512 height 16
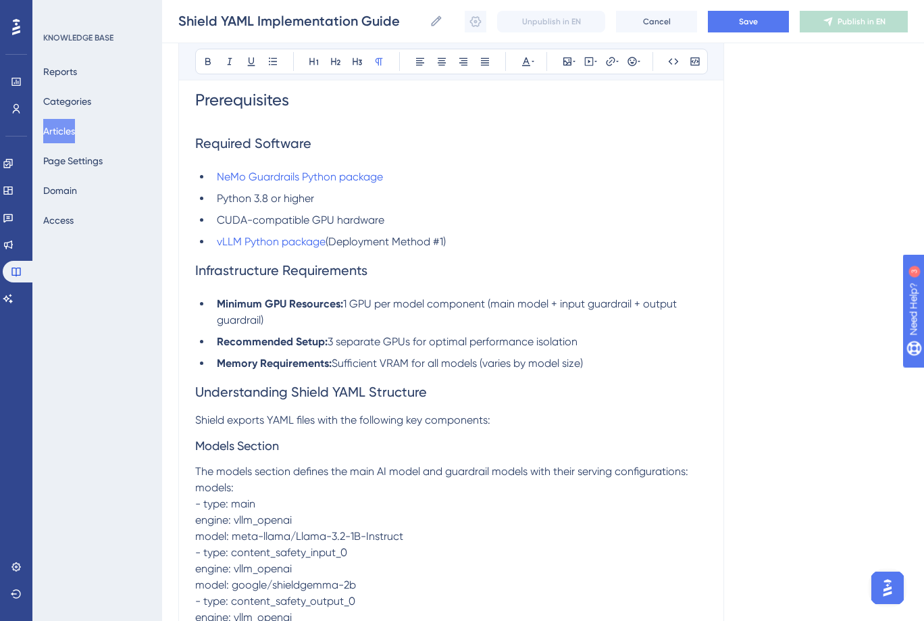
scroll to position [284, 0]
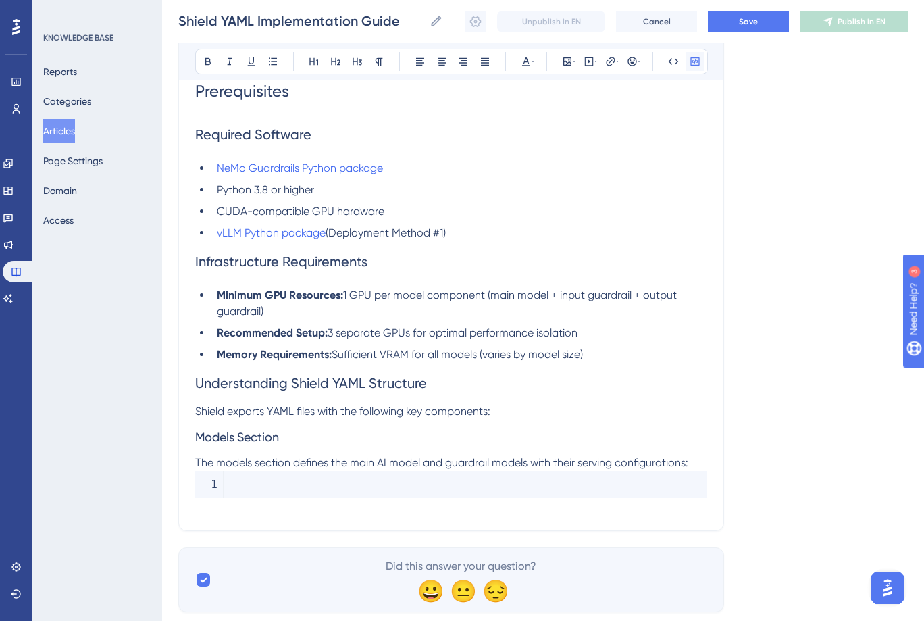
click at [694, 62] on icon at bounding box center [695, 61] width 11 height 11
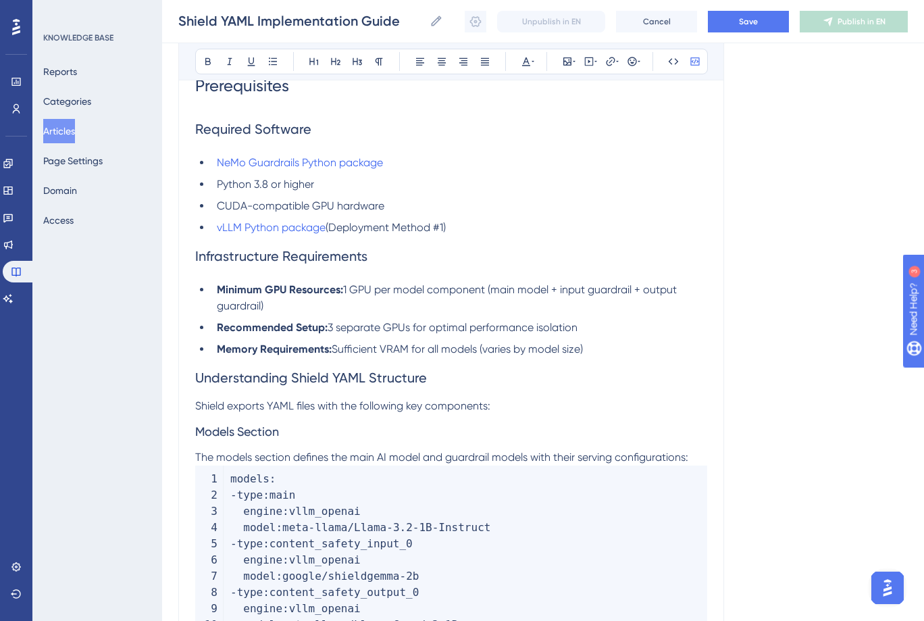
scroll to position [464, 0]
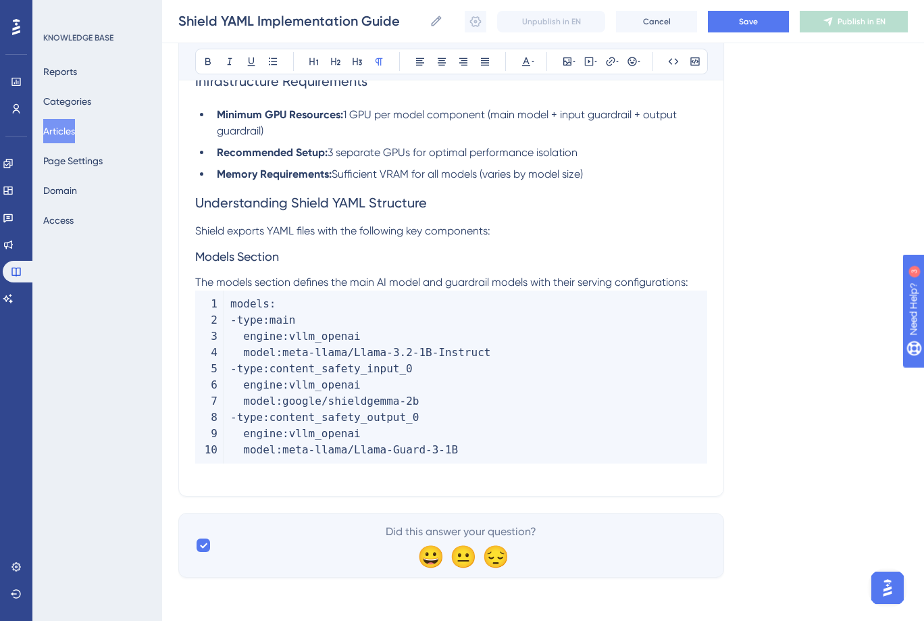
click at [205, 476] on p at bounding box center [451, 471] width 512 height 16
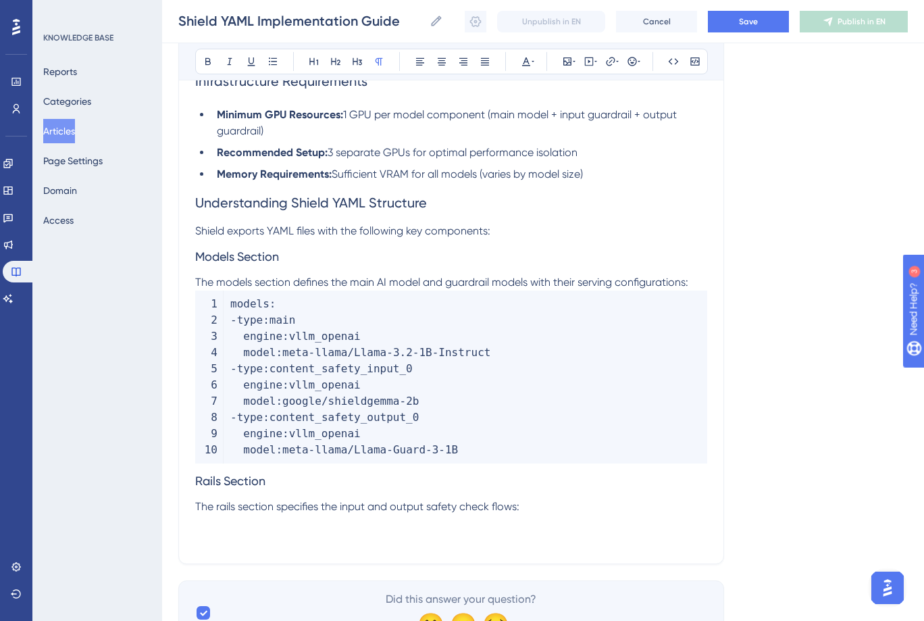
click at [202, 519] on p at bounding box center [451, 523] width 512 height 16
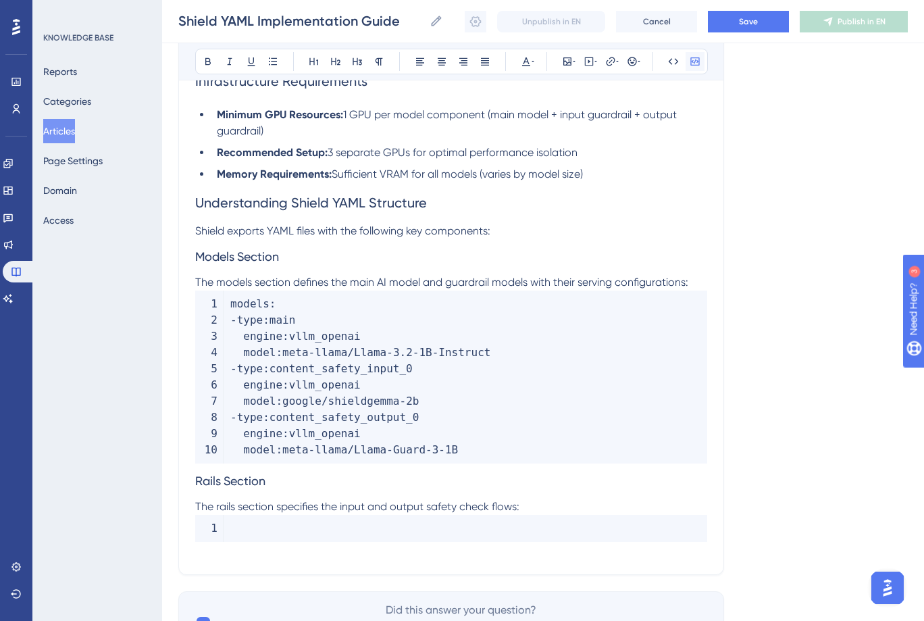
click at [697, 62] on icon at bounding box center [695, 61] width 11 height 11
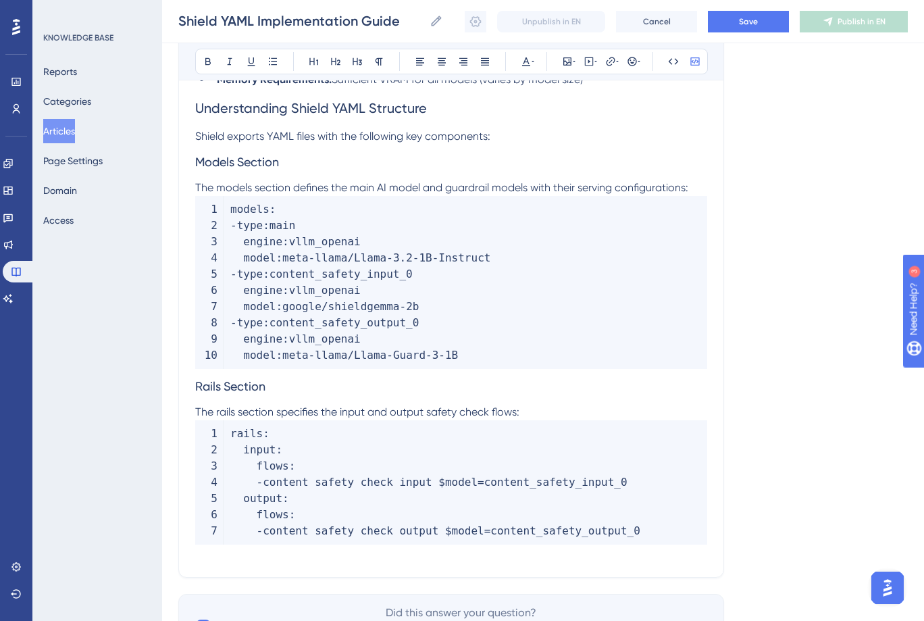
scroll to position [640, 0]
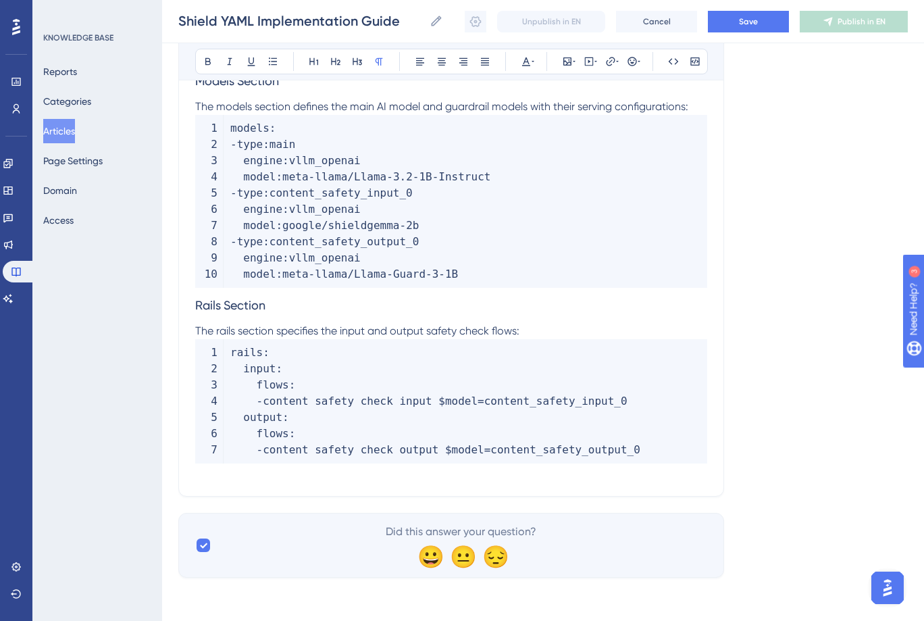
click at [224, 474] on p at bounding box center [451, 471] width 512 height 16
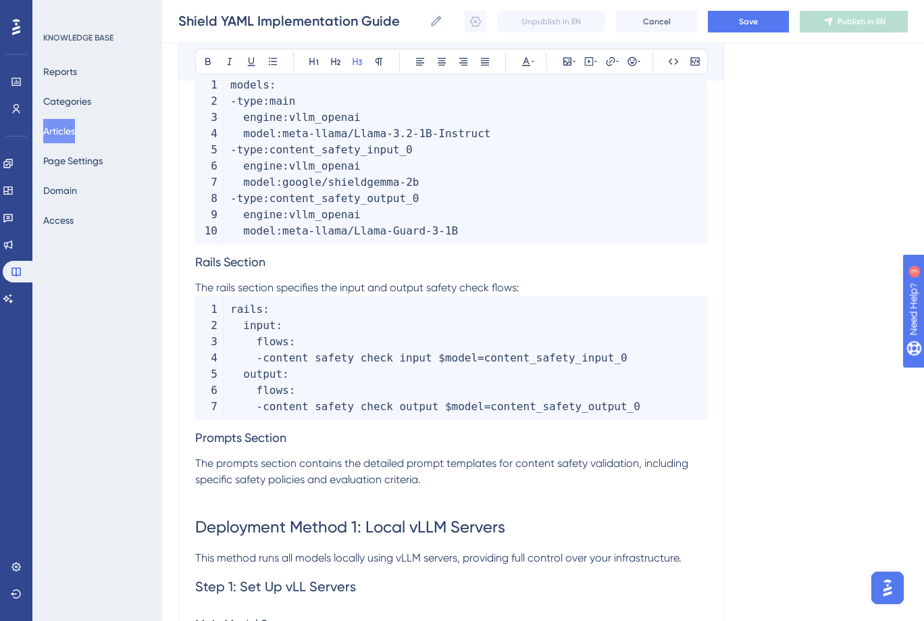
click at [220, 489] on p at bounding box center [451, 496] width 512 height 16
click at [217, 483] on span "The prompts section contains the detailed prompt templates for content safety v…" at bounding box center [443, 471] width 496 height 29
click at [207, 474] on span "The prompts section contains the detailed prompt templates for content safety v…" at bounding box center [443, 471] width 496 height 29
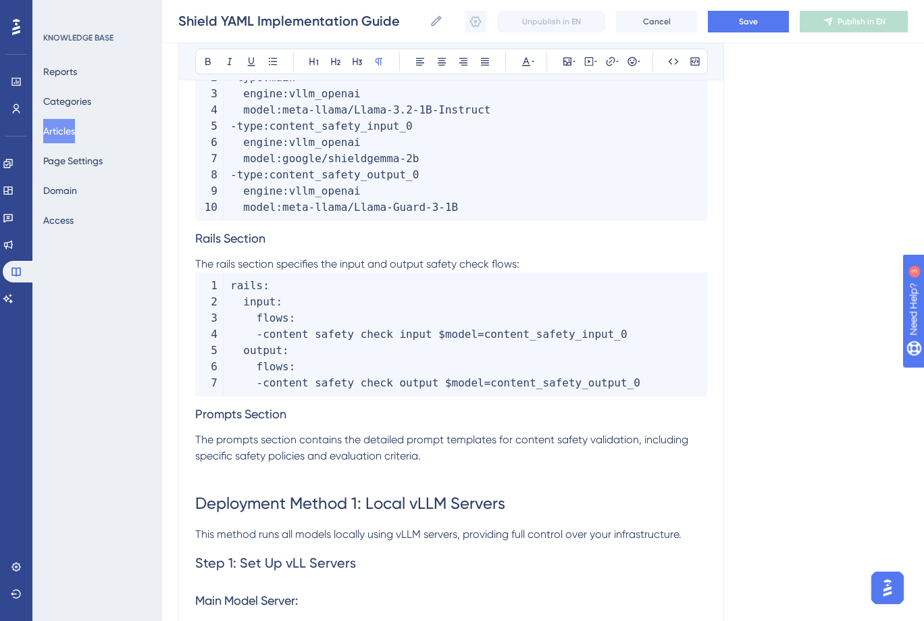
click at [232, 436] on span "The prompts section contains the detailed prompt templates for content safety v…" at bounding box center [443, 447] width 496 height 29
click at [245, 475] on p at bounding box center [451, 472] width 512 height 16
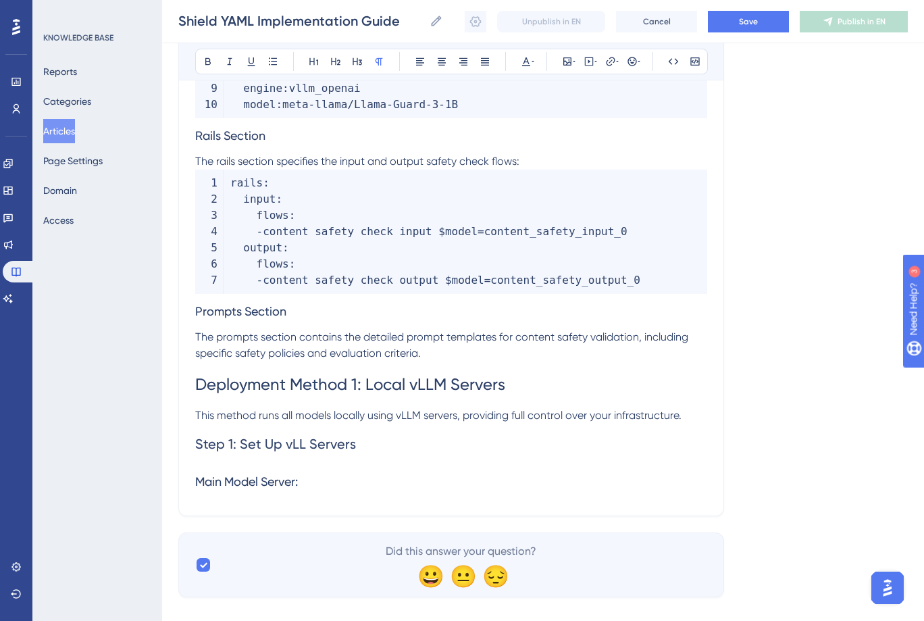
scroll to position [829, 0]
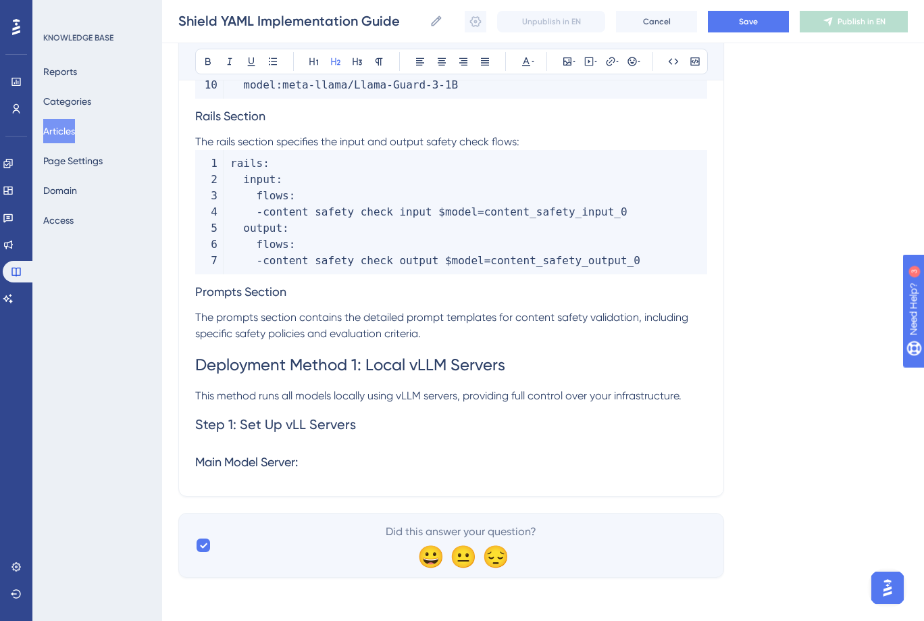
drag, startPoint x: 224, startPoint y: 442, endPoint x: 220, endPoint y: 458, distance: 16.1
click at [224, 442] on h2 "Step 1: Set Up vLL Servers" at bounding box center [451, 424] width 512 height 41
click at [221, 474] on h3 "Main Model Server:" at bounding box center [451, 461] width 512 height 35
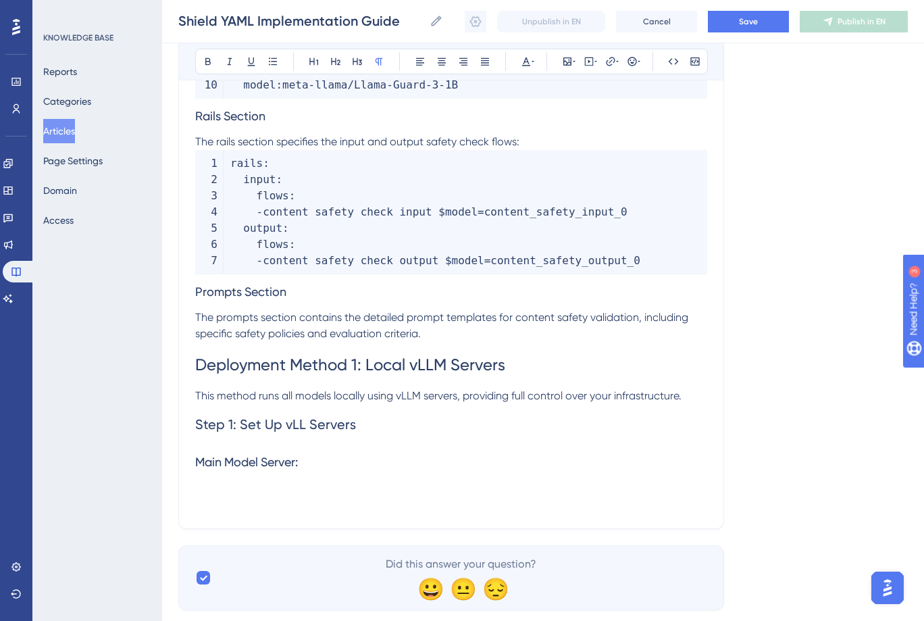
click at [230, 481] on p at bounding box center [451, 488] width 512 height 16
click at [697, 59] on icon at bounding box center [695, 61] width 11 height 11
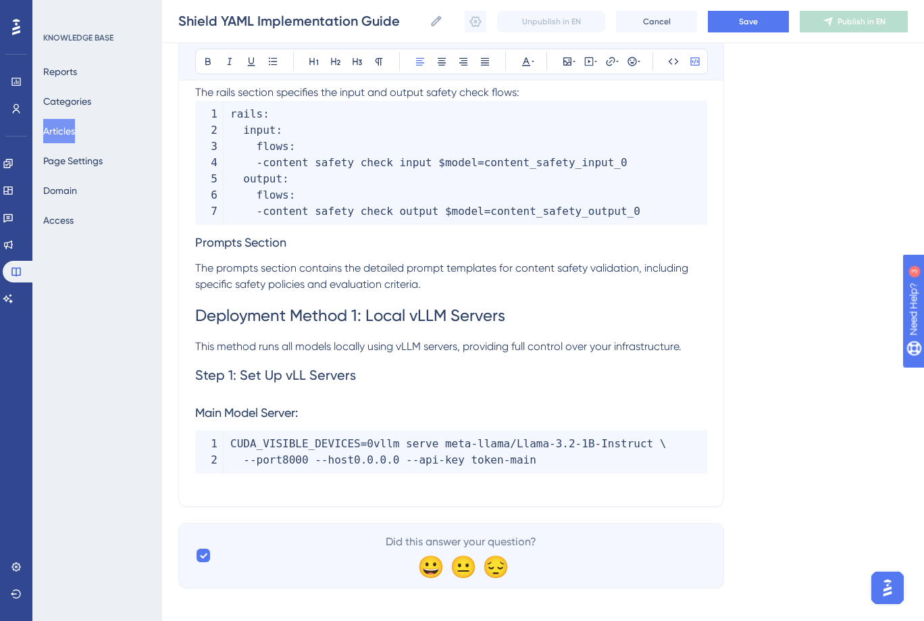
scroll to position [888, 0]
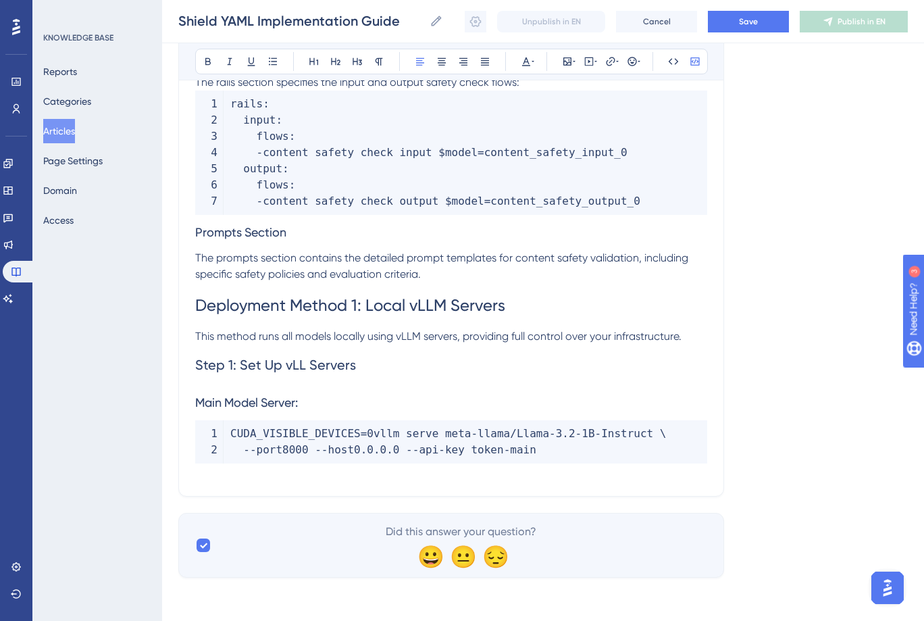
click at [211, 473] on p at bounding box center [451, 471] width 512 height 16
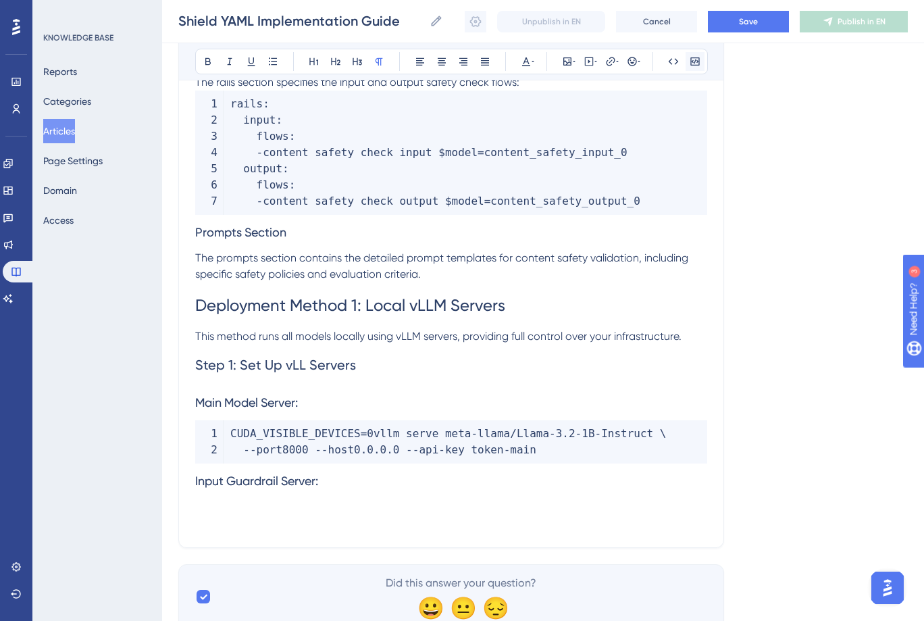
click at [685, 63] on div "Bold Italic Underline Bullet Point Heading 1 Heading 2 Heading 3 Normal Align L…" at bounding box center [451, 62] width 513 height 26
click at [692, 63] on icon at bounding box center [695, 61] width 11 height 11
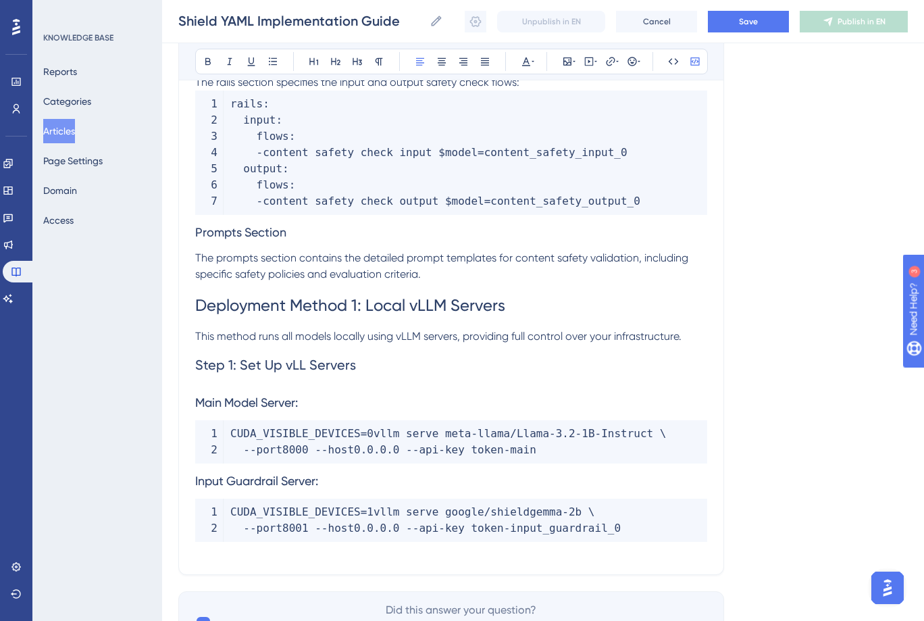
click at [255, 557] on p at bounding box center [451, 550] width 512 height 16
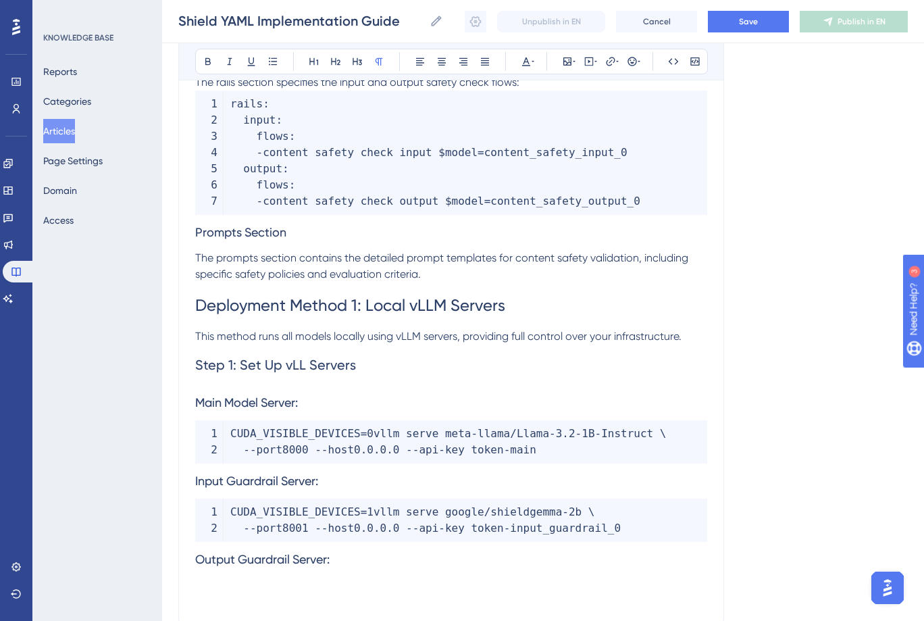
click at [215, 578] on p at bounding box center [451, 585] width 512 height 16
click at [696, 64] on icon at bounding box center [694, 61] width 9 height 8
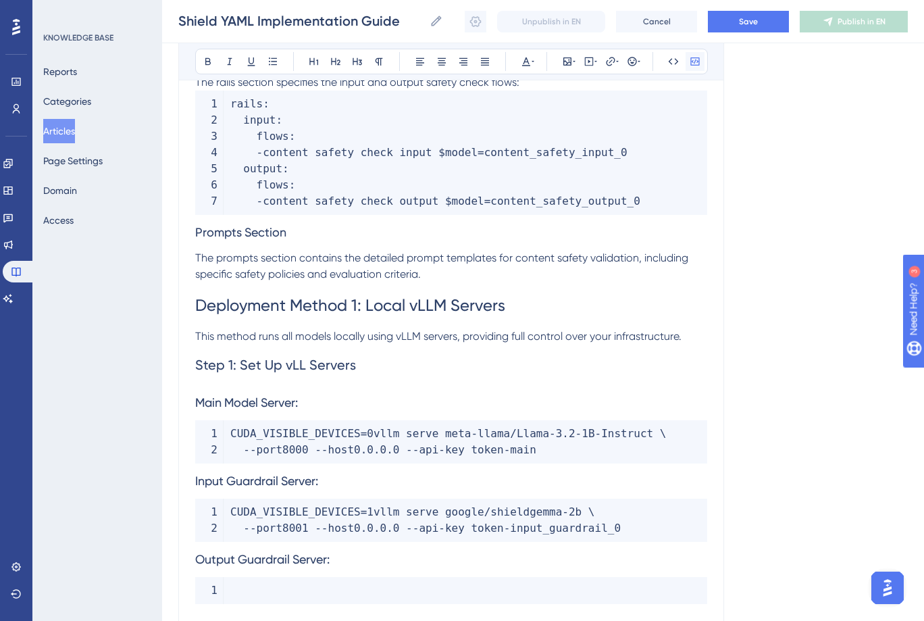
click at [692, 63] on icon at bounding box center [695, 61] width 11 height 11
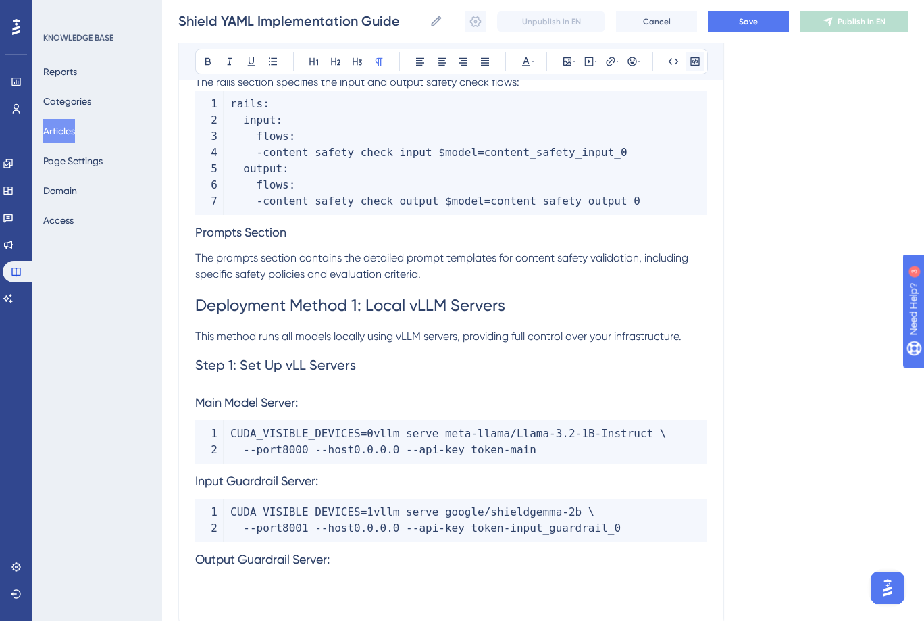
click at [692, 63] on icon at bounding box center [695, 61] width 11 height 11
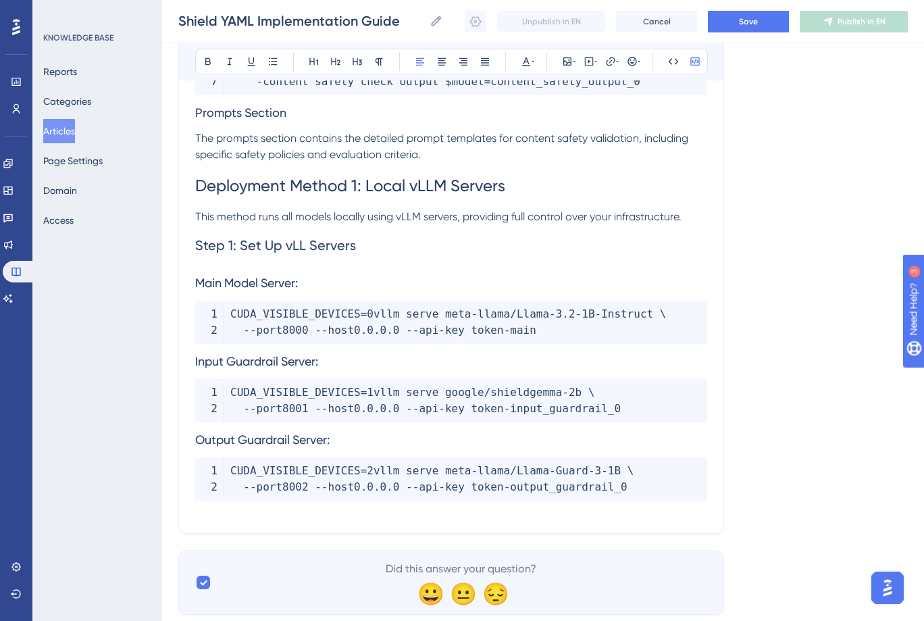
scroll to position [1045, 0]
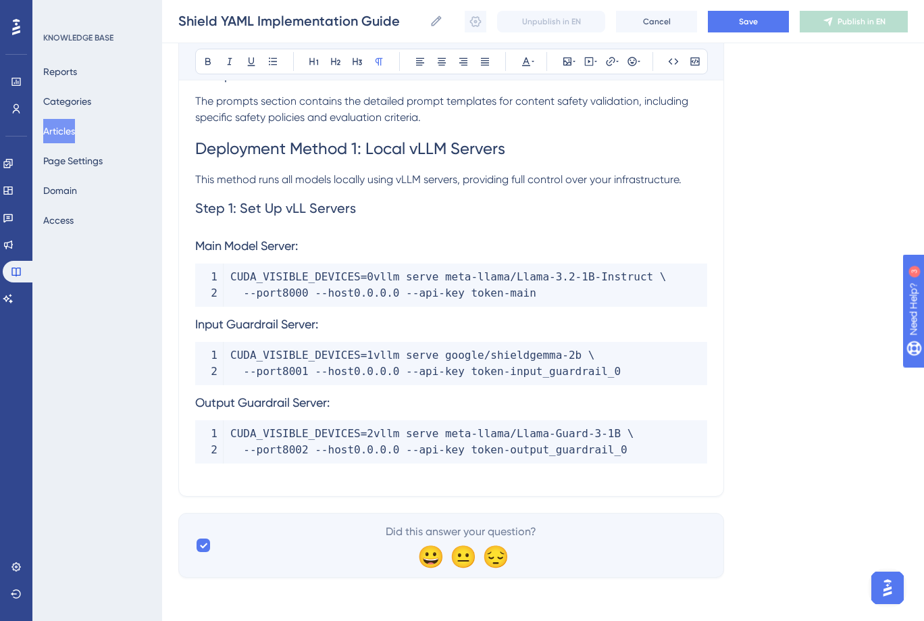
click at [209, 476] on p at bounding box center [451, 471] width 512 height 16
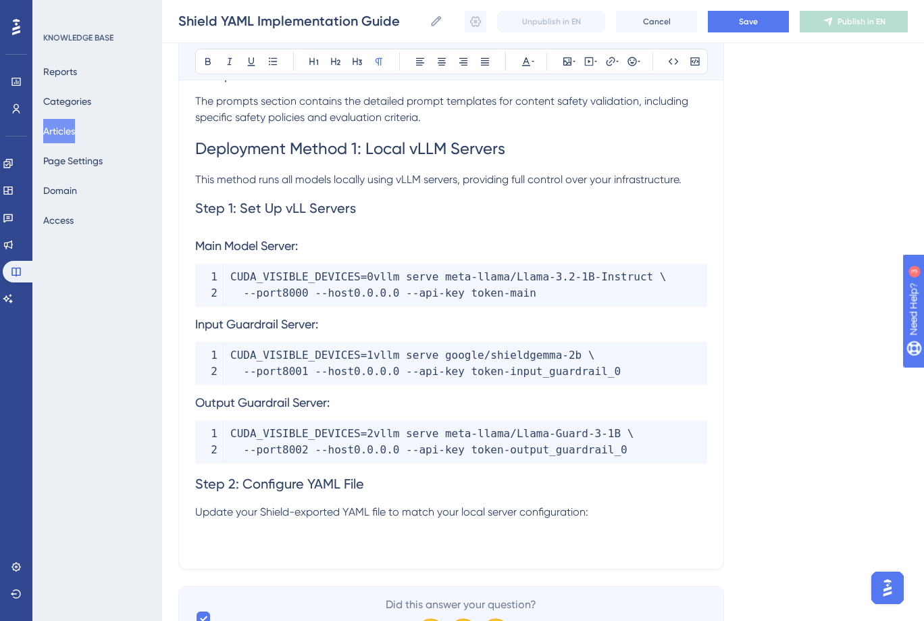
click at [244, 528] on p at bounding box center [451, 528] width 512 height 16
click at [212, 530] on p at bounding box center [451, 528] width 512 height 16
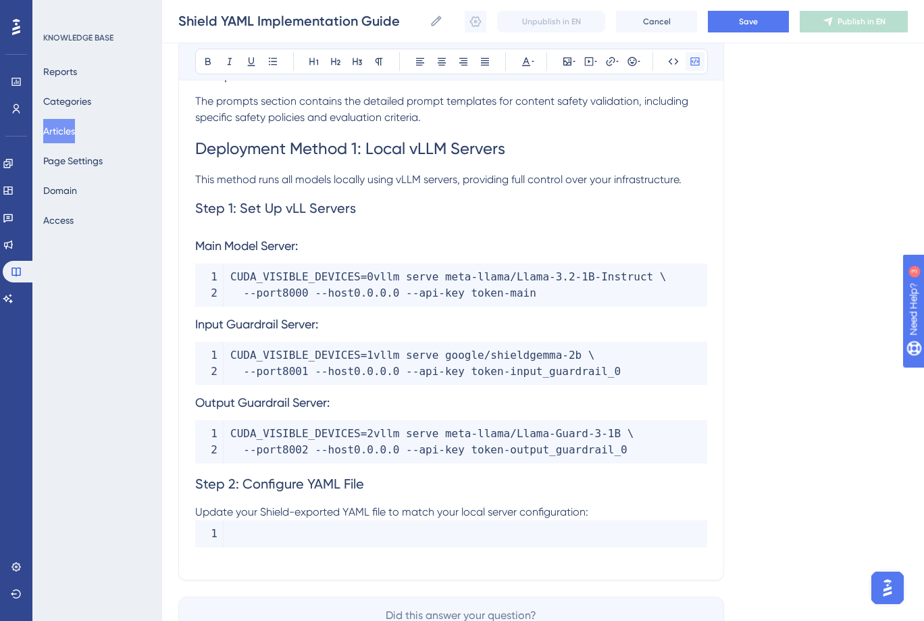
click at [694, 57] on icon at bounding box center [694, 61] width 9 height 8
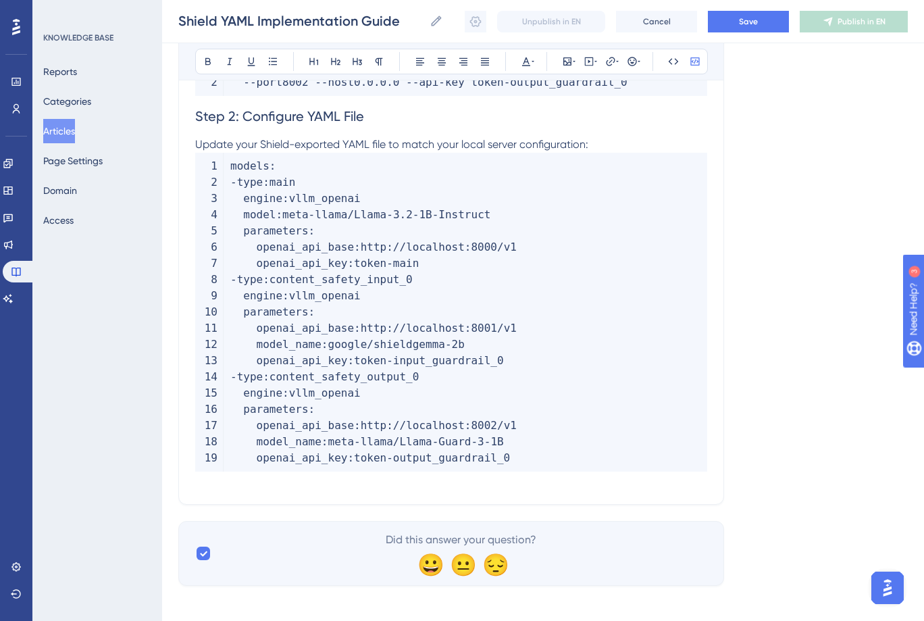
scroll to position [1420, 0]
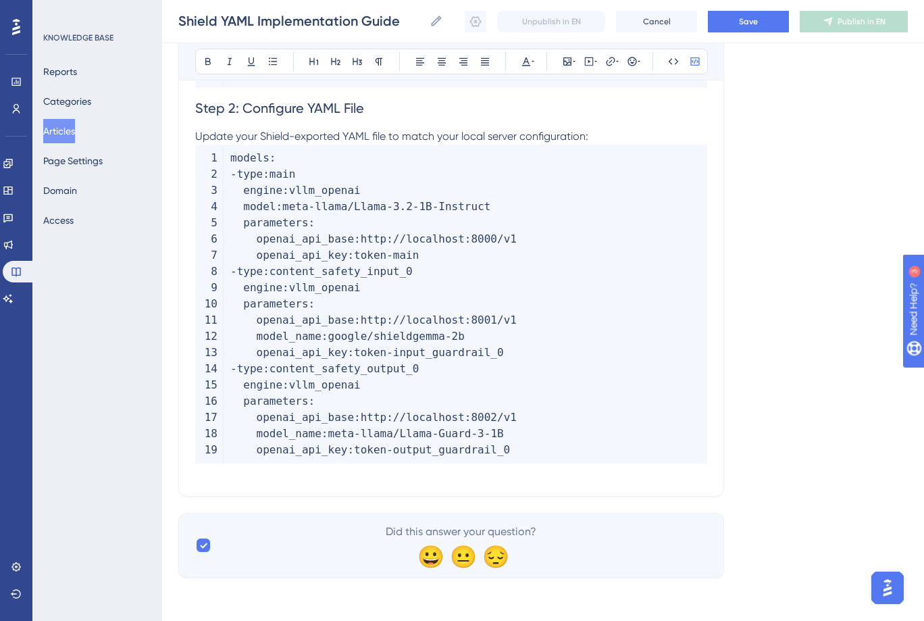
click at [234, 472] on p at bounding box center [451, 471] width 512 height 16
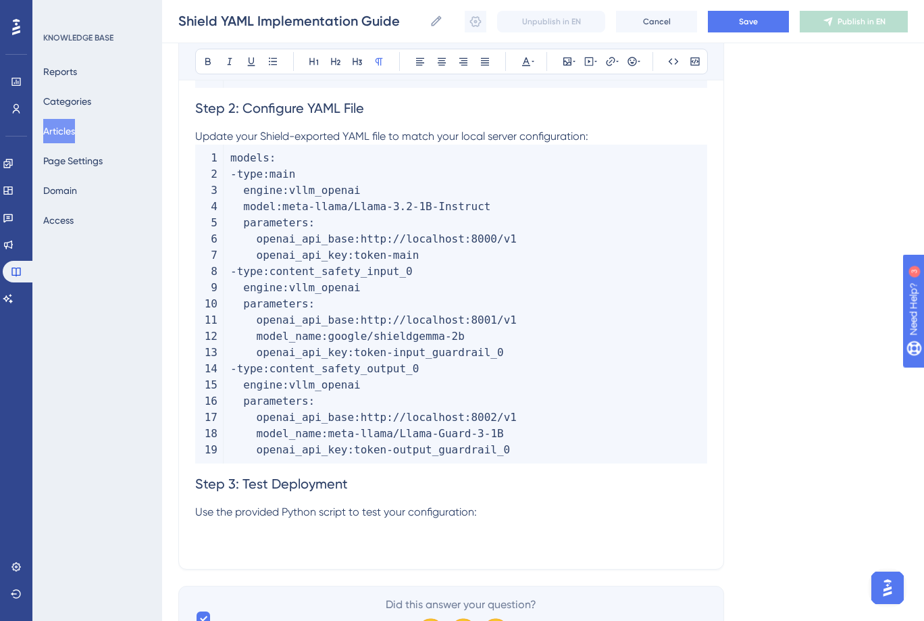
click at [220, 534] on p at bounding box center [451, 528] width 512 height 16
click at [693, 63] on icon at bounding box center [695, 61] width 11 height 11
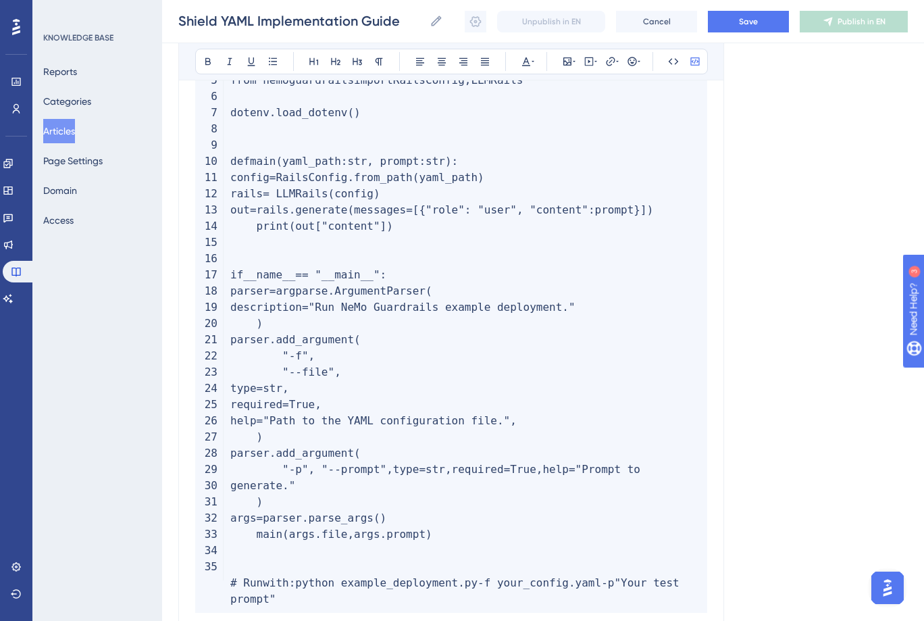
scroll to position [2088, 0]
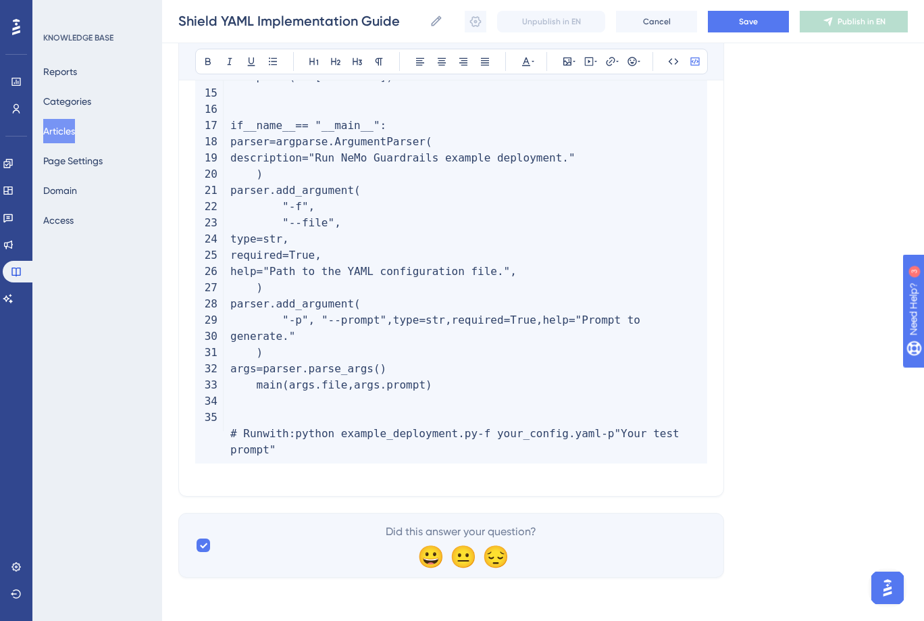
click at [199, 476] on p at bounding box center [451, 471] width 512 height 16
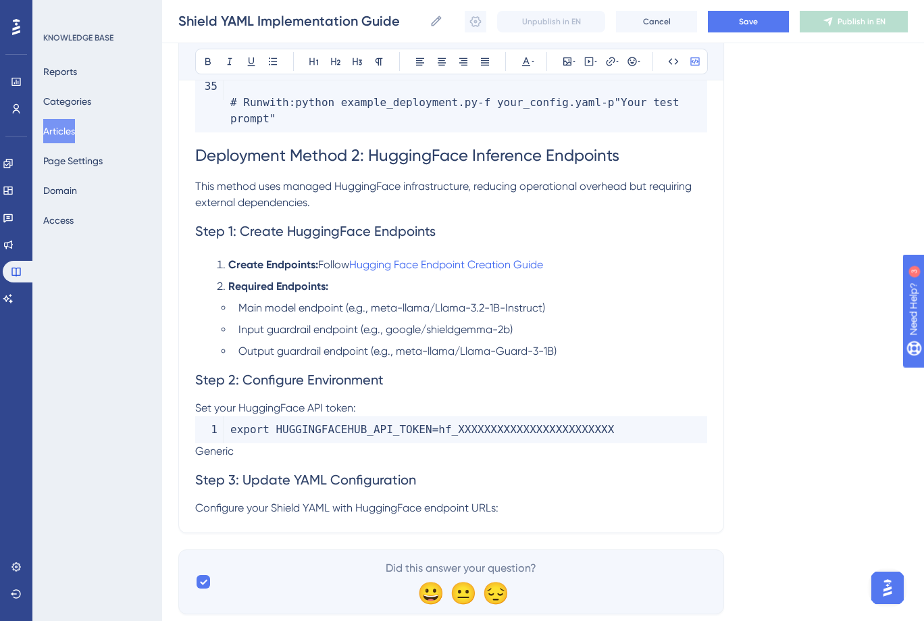
scroll to position [2420, 0]
click at [515, 507] on p "Configure your Shield YAML with HuggingFace endpoint URLs:" at bounding box center [451, 506] width 512 height 16
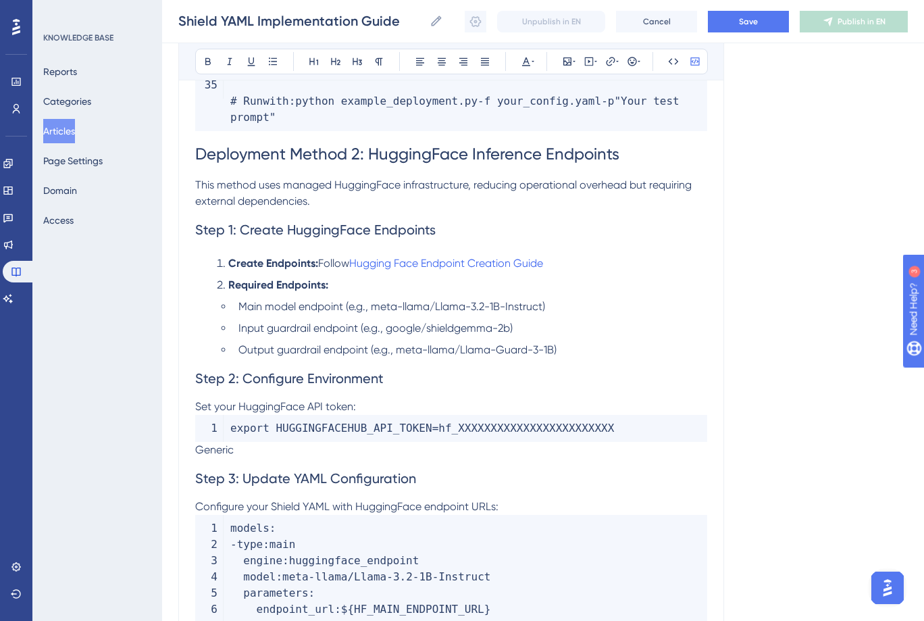
scroll to position [2707, 0]
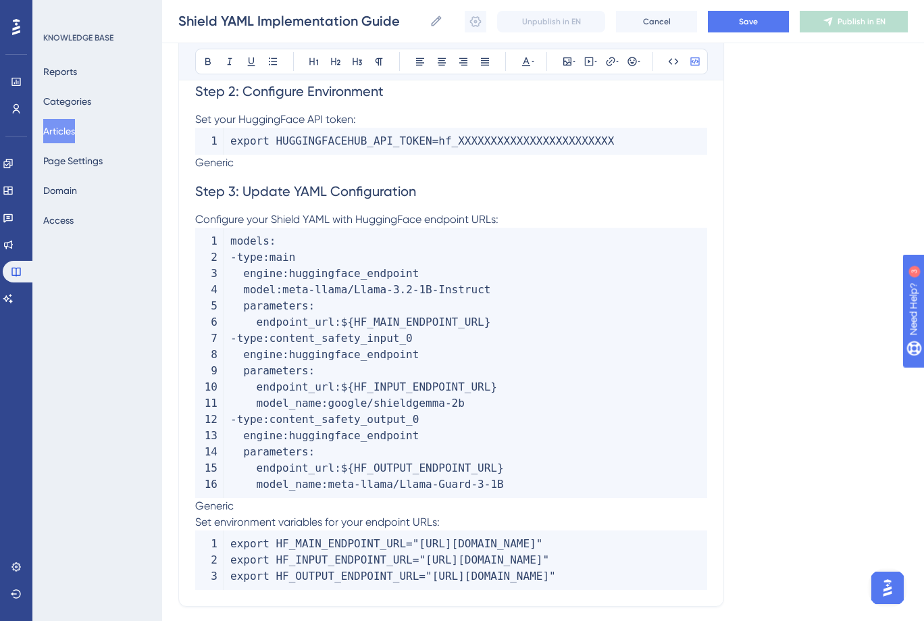
click at [217, 503] on span "Generic" at bounding box center [214, 505] width 38 height 13
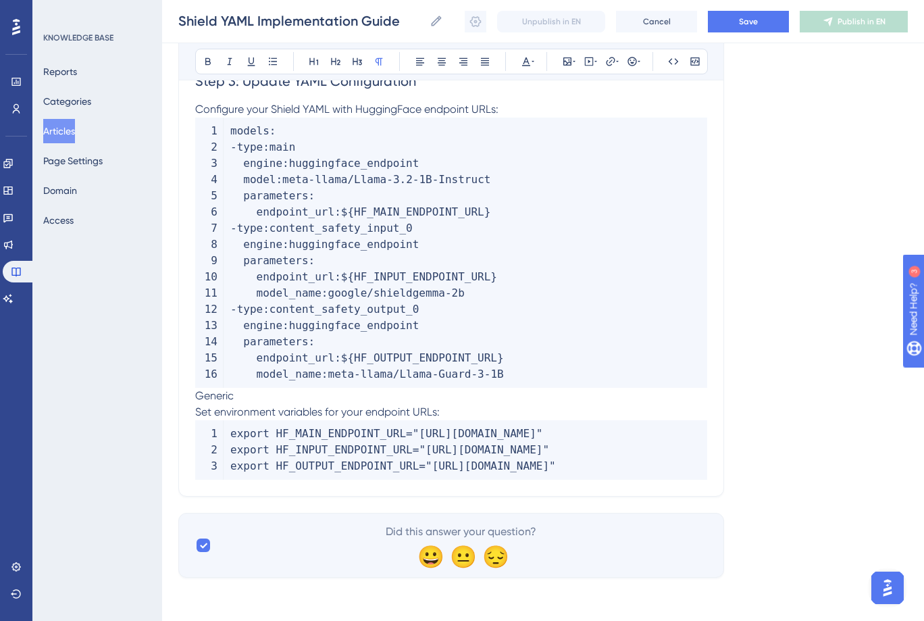
click at [221, 389] on span "Generic" at bounding box center [214, 395] width 38 height 13
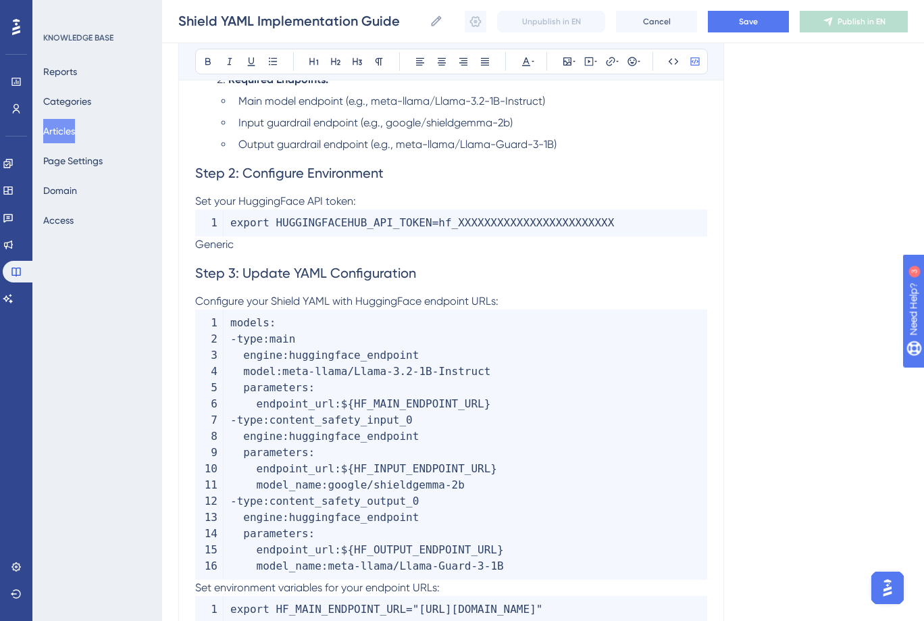
scroll to position [2566, 0]
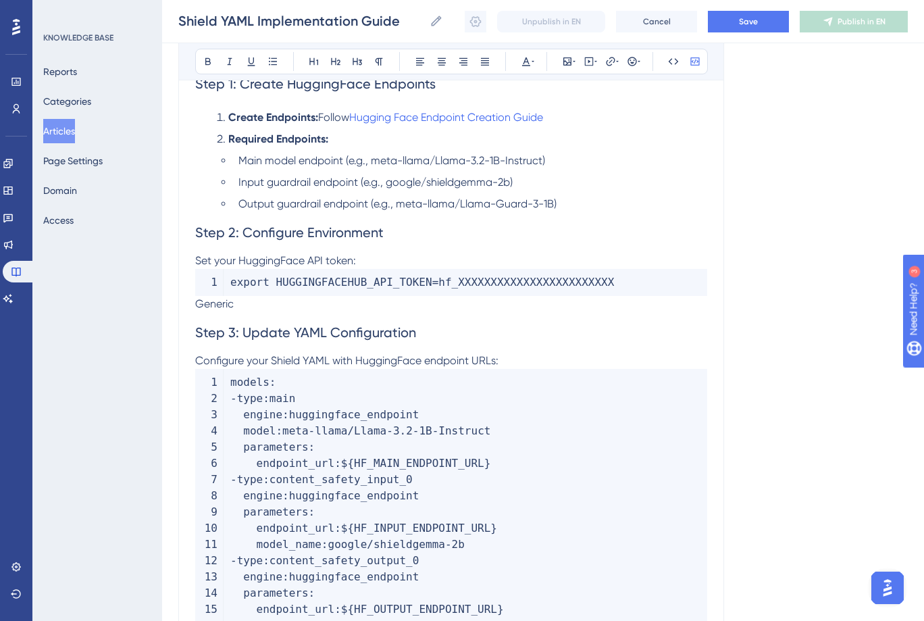
click at [209, 304] on span "Generic" at bounding box center [214, 303] width 38 height 13
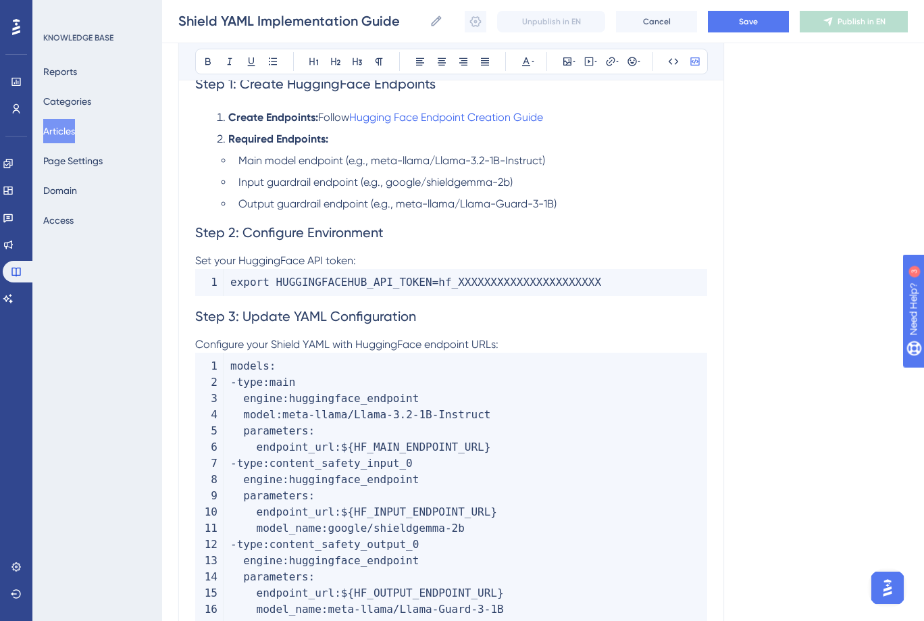
click at [634, 282] on code "export HUGGINGFACEHUB_API_TOKEN = hf_XXXXXXXXXXXXXXXXXXXXXX" at bounding box center [451, 282] width 512 height 27
click at [500, 280] on span "hf_XXXXXXXXXXXXXXXXXXXXXX" at bounding box center [519, 282] width 163 height 13
click at [511, 311] on h2 "Step 3: Update YAML Configuration" at bounding box center [451, 316] width 512 height 41
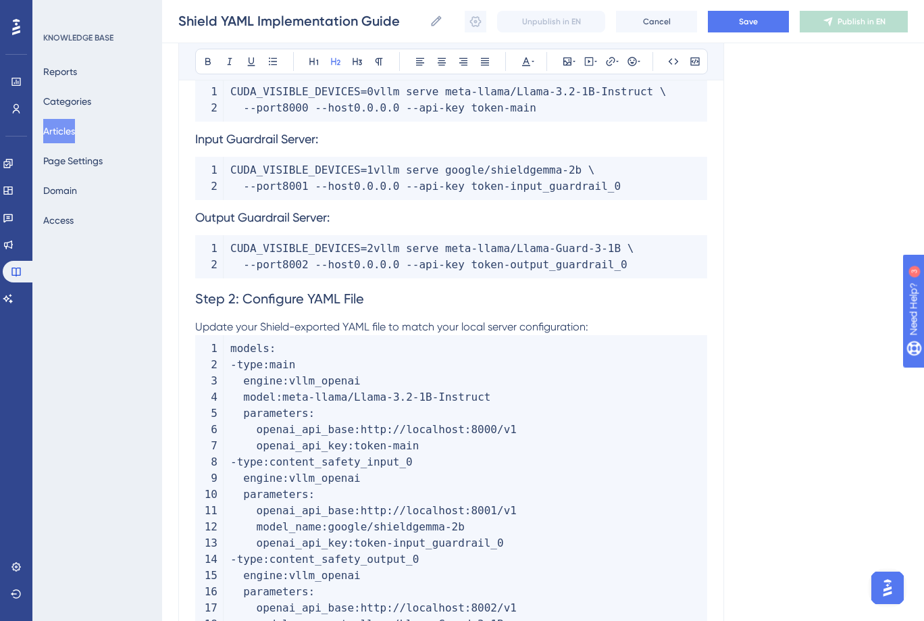
scroll to position [543, 0]
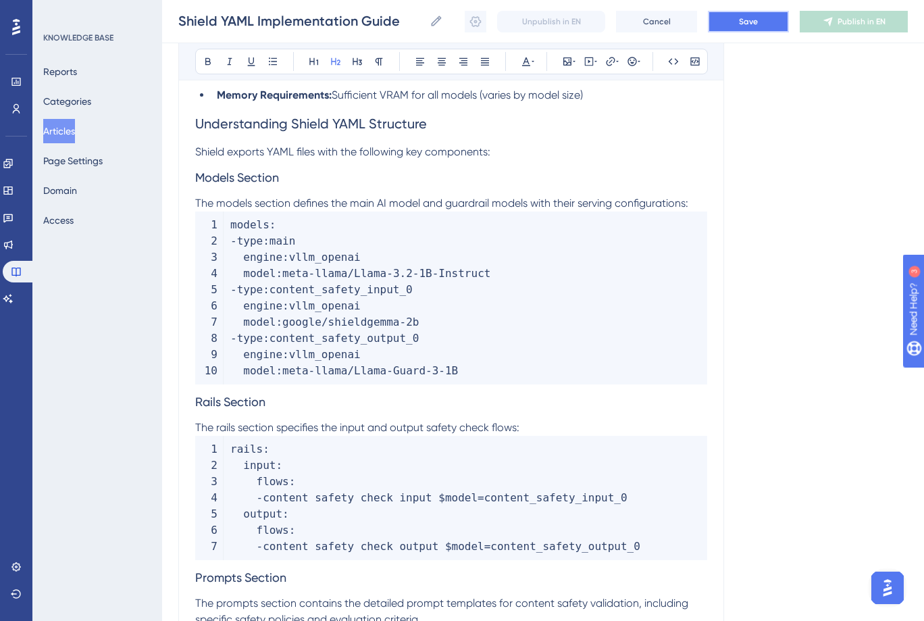
click at [744, 28] on button "Save" at bounding box center [748, 22] width 81 height 22
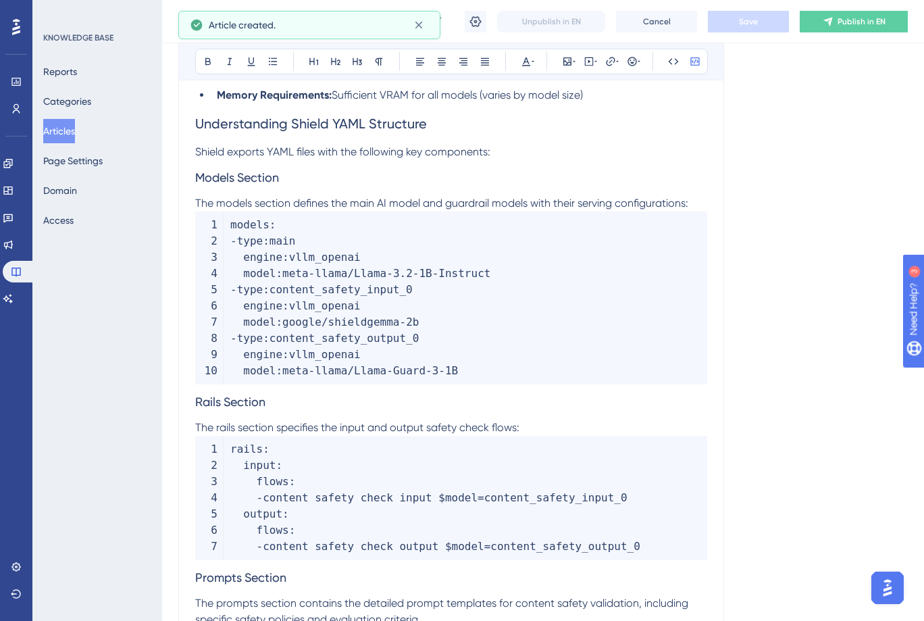
scroll to position [2675, 0]
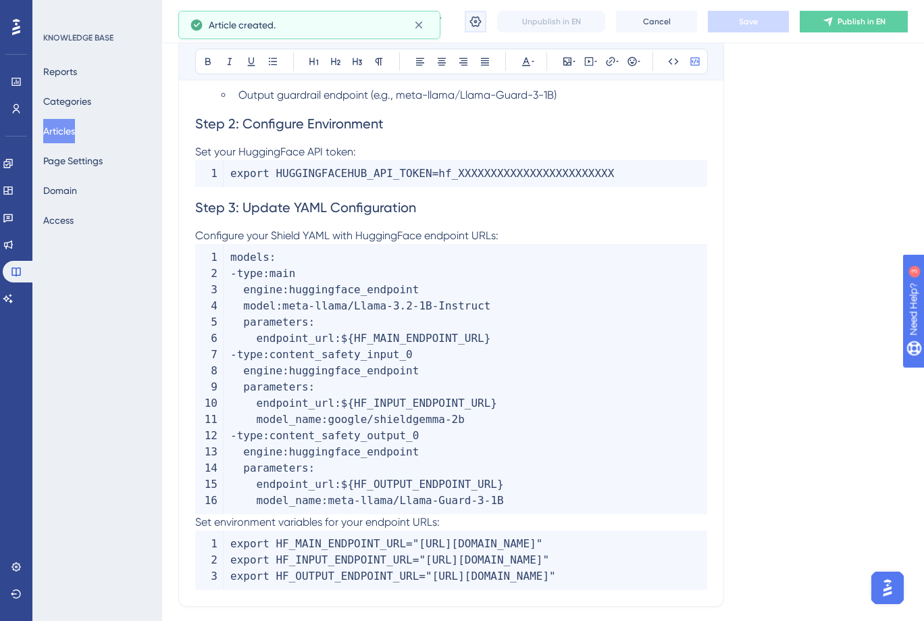
click at [465, 22] on button at bounding box center [476, 22] width 22 height 22
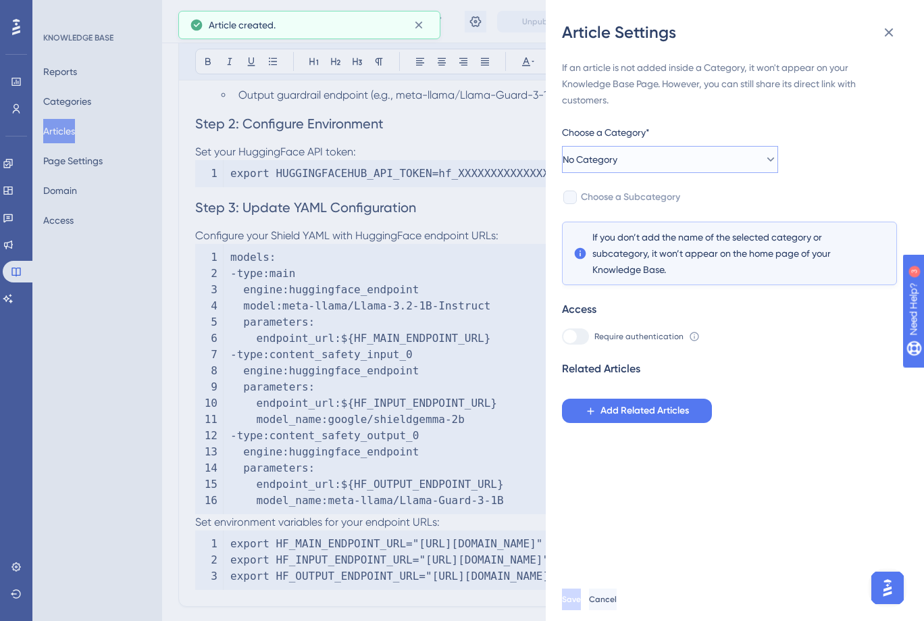
click at [657, 157] on button "No Category" at bounding box center [670, 159] width 216 height 27
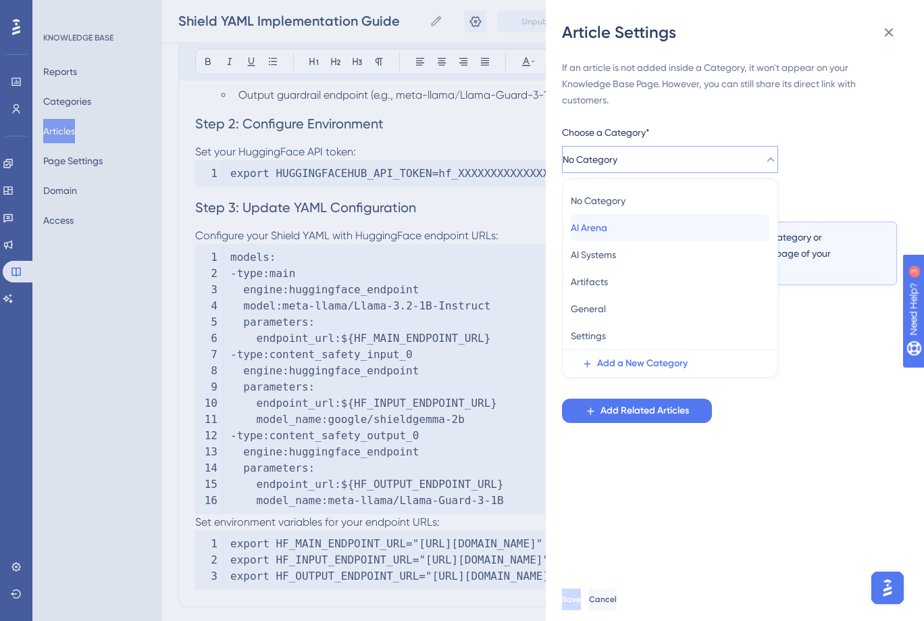
click at [620, 228] on div "[GEOGRAPHIC_DATA]" at bounding box center [670, 227] width 199 height 27
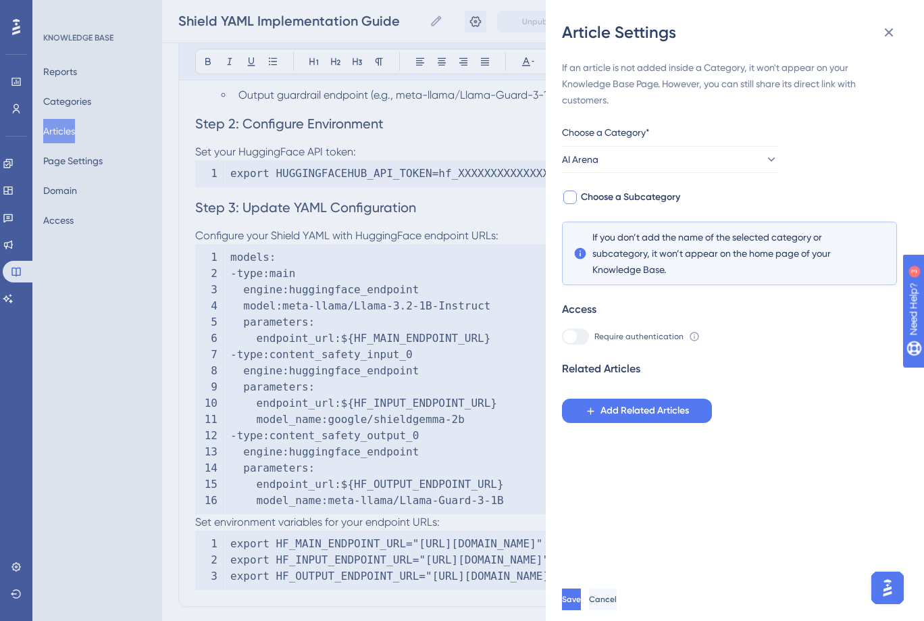
click at [577, 199] on div at bounding box center [570, 197] width 16 height 16
checkbox input "true"
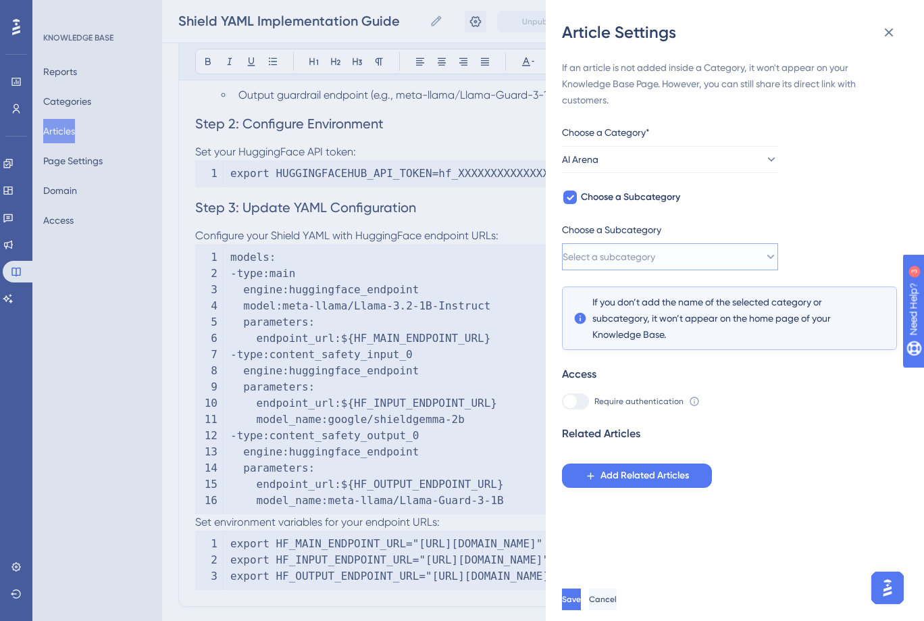
click at [606, 253] on span "Select a subcategory" at bounding box center [609, 257] width 93 height 16
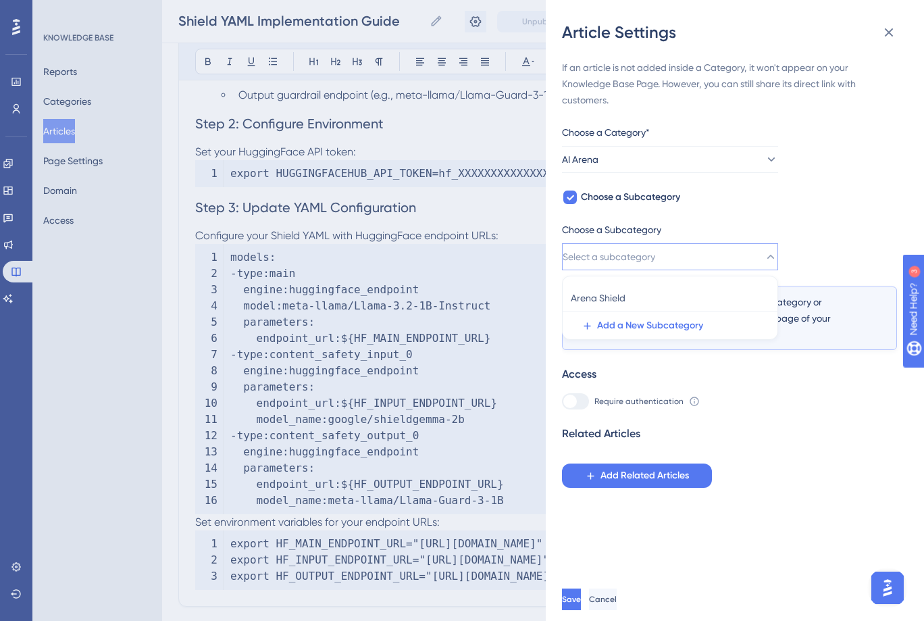
click at [609, 290] on span "Arena Shield" at bounding box center [598, 298] width 55 height 16
click at [611, 303] on span "If you don’t add the name of the selected category or subcategory, it won’t app…" at bounding box center [729, 318] width 274 height 49
click at [641, 294] on span "If you don’t add the name of the selected category or subcategory, it won’t app…" at bounding box center [729, 318] width 274 height 49
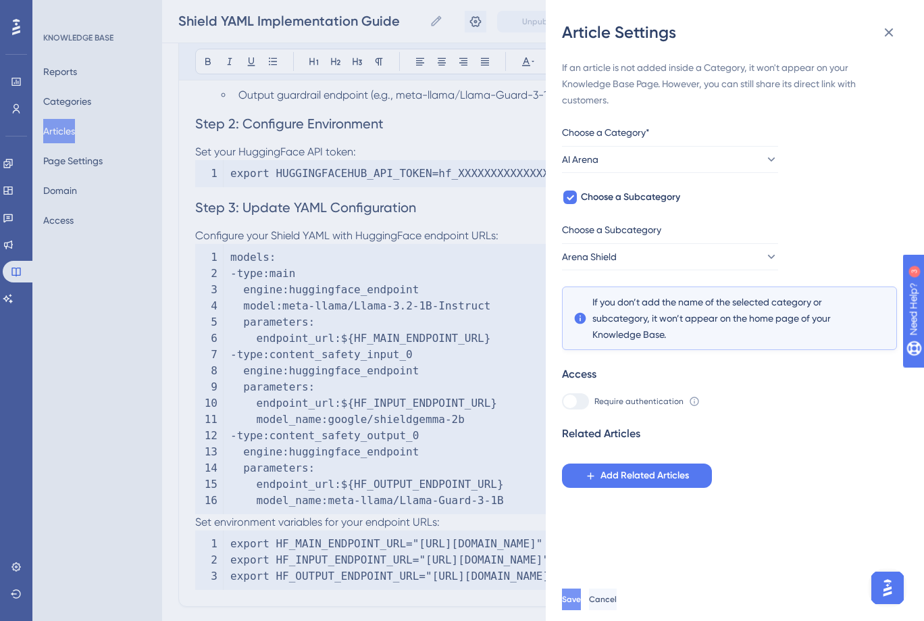
click at [581, 605] on span "Save" at bounding box center [571, 599] width 19 height 11
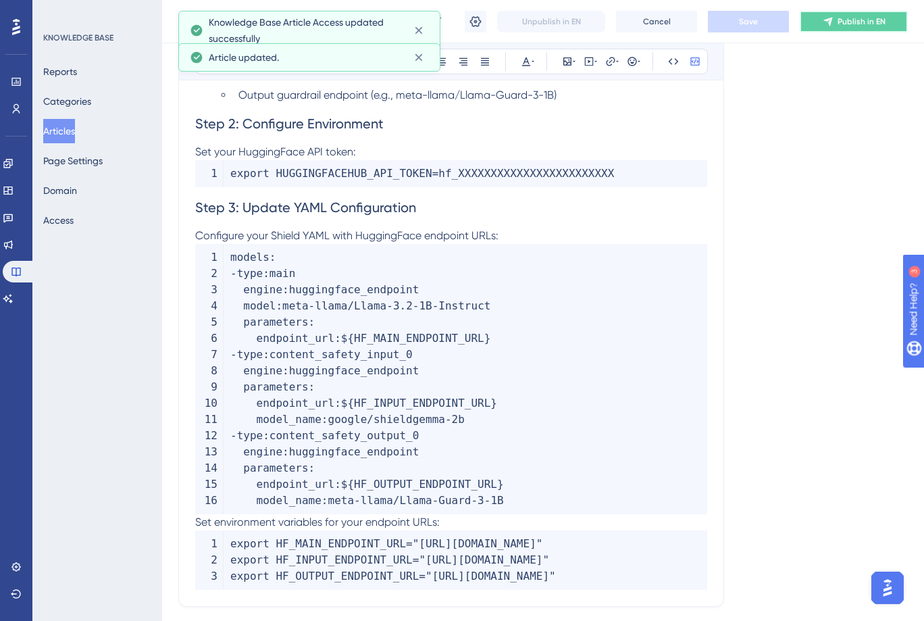
click at [859, 23] on span "Publish in EN" at bounding box center [862, 21] width 48 height 11
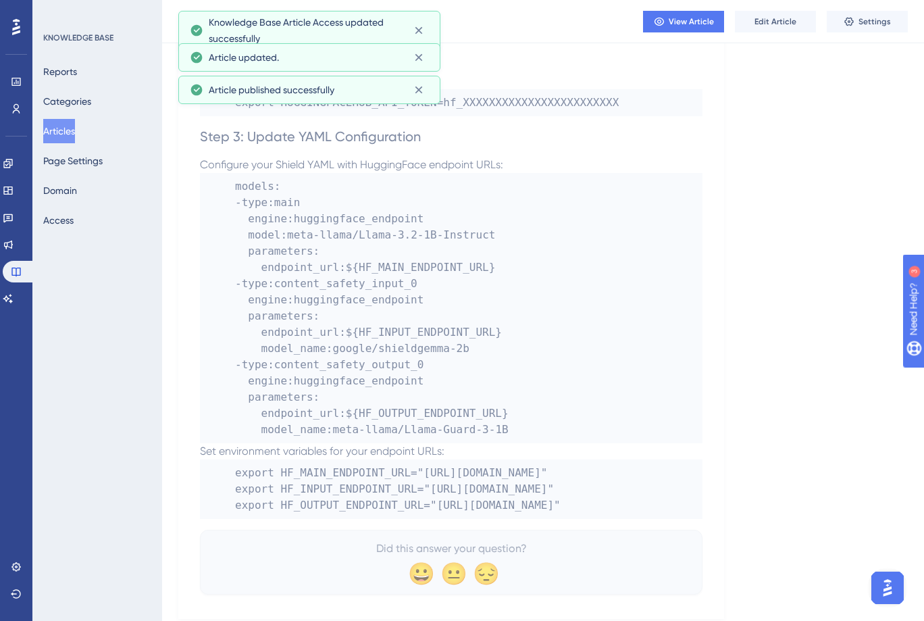
click at [51, 126] on button "Articles" at bounding box center [59, 131] width 32 height 24
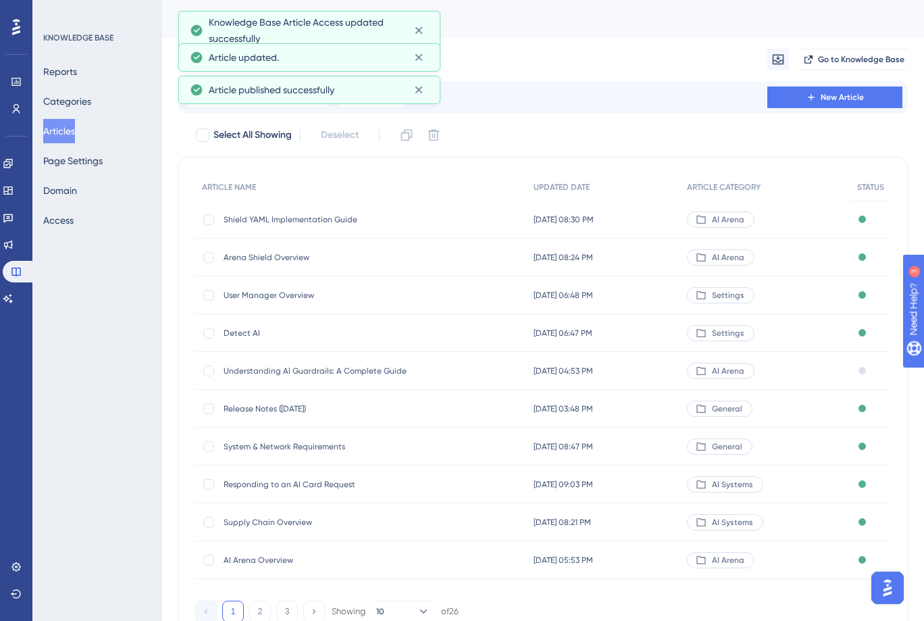
click at [295, 257] on span "Arena Shield Overview" at bounding box center [332, 257] width 216 height 11
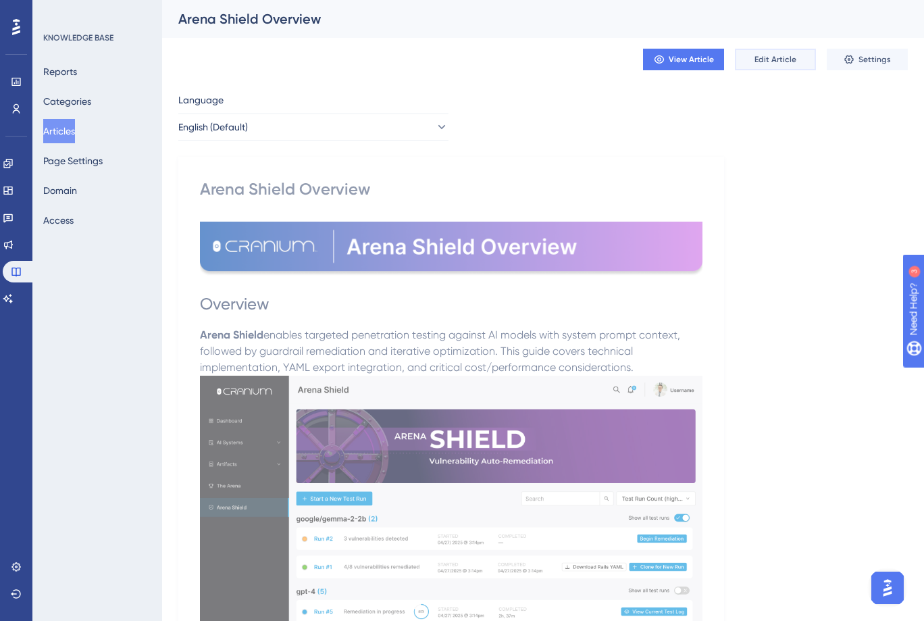
click at [786, 59] on span "Edit Article" at bounding box center [775, 59] width 42 height 11
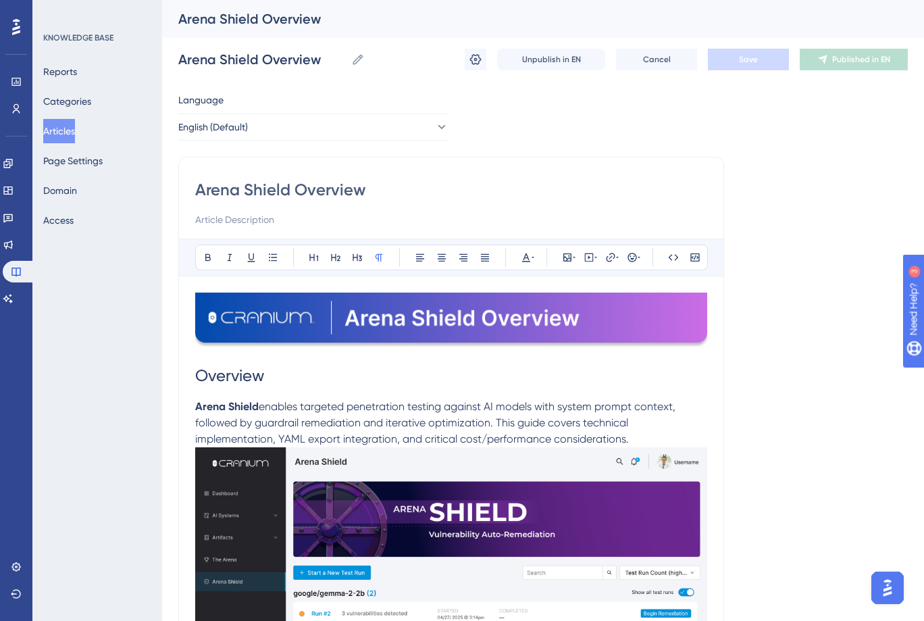
scroll to position [4193, 0]
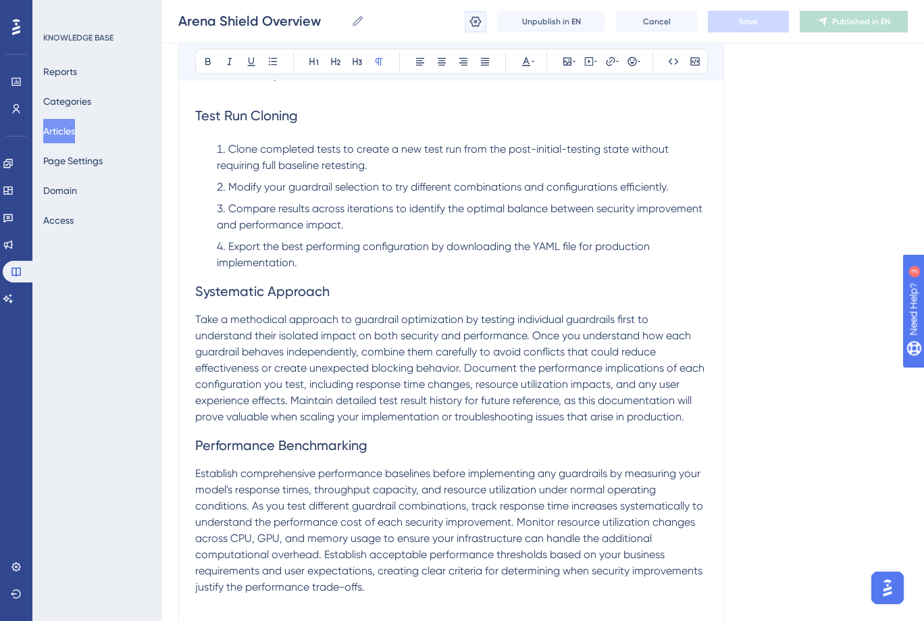
click at [471, 11] on button at bounding box center [476, 22] width 22 height 22
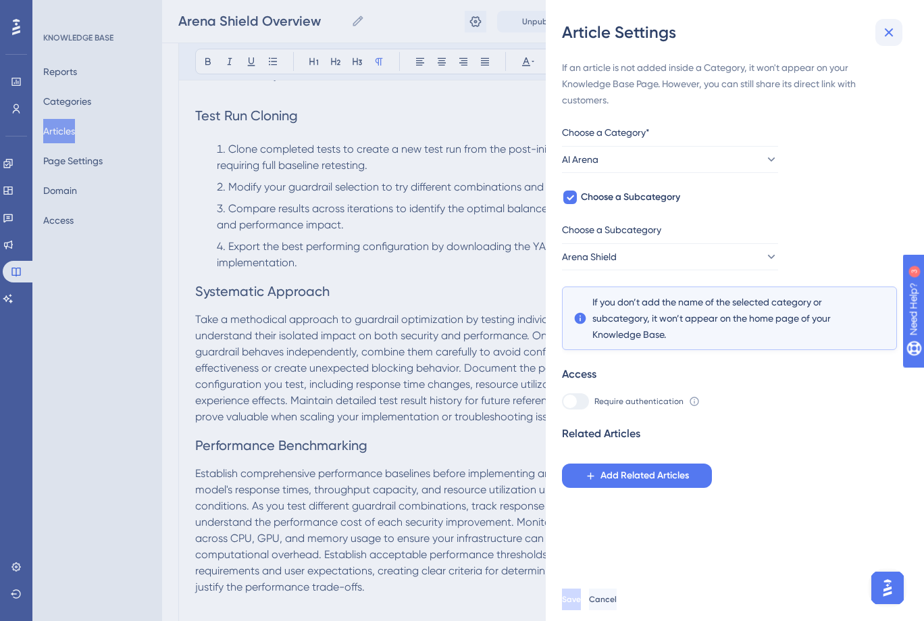
click at [890, 28] on icon at bounding box center [889, 32] width 16 height 16
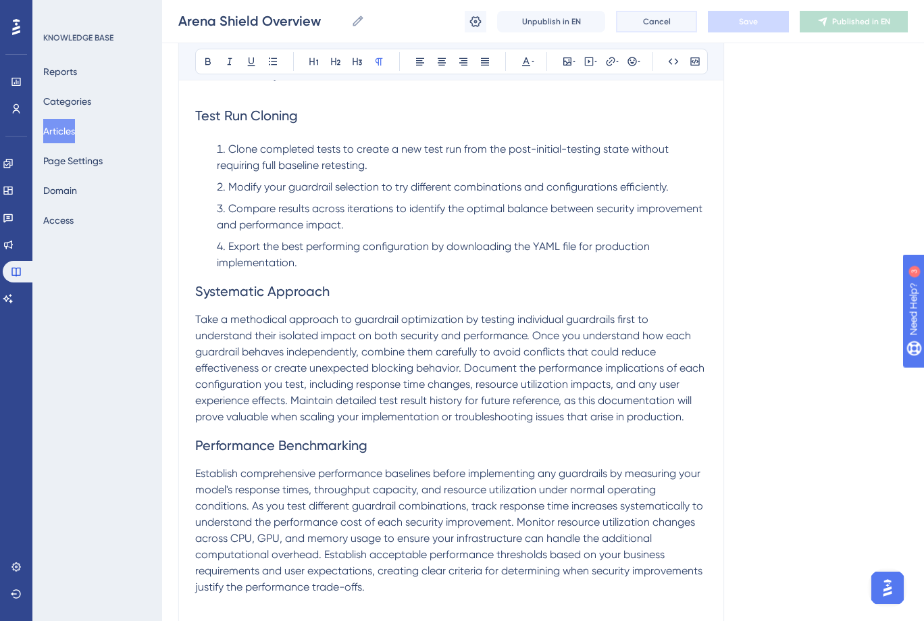
click at [687, 23] on button "Cancel" at bounding box center [656, 22] width 81 height 22
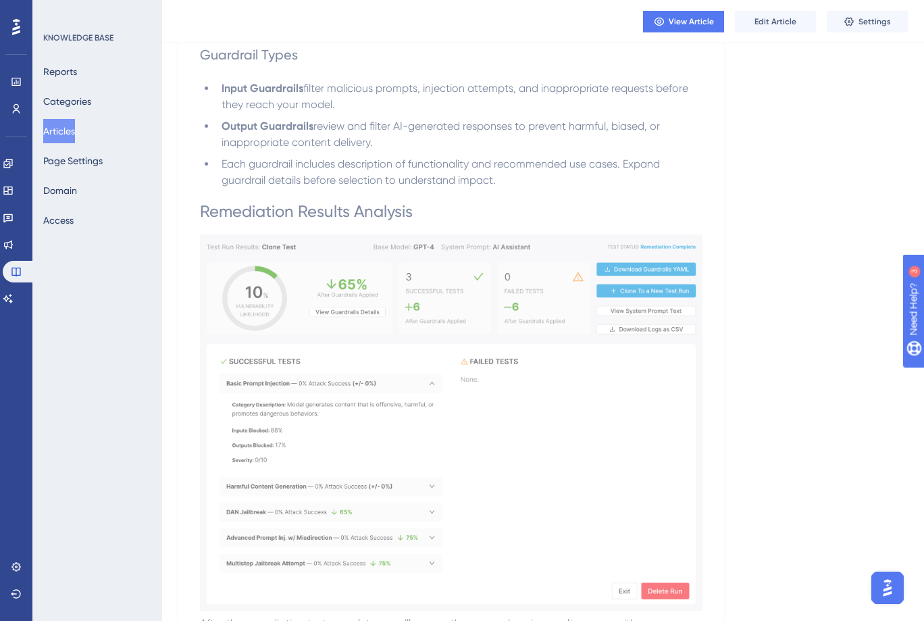
scroll to position [2182, 0]
